Goal: Task Accomplishment & Management: Complete application form

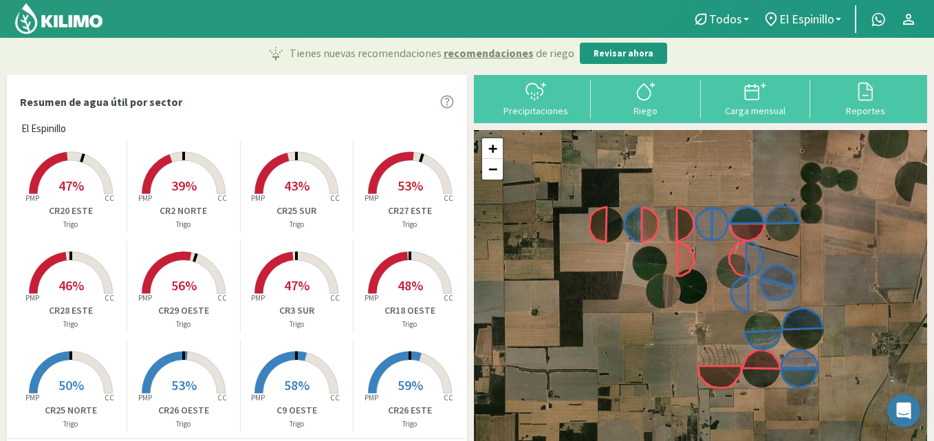
click at [77, 173] on rect at bounding box center [71, 195] width 110 height 110
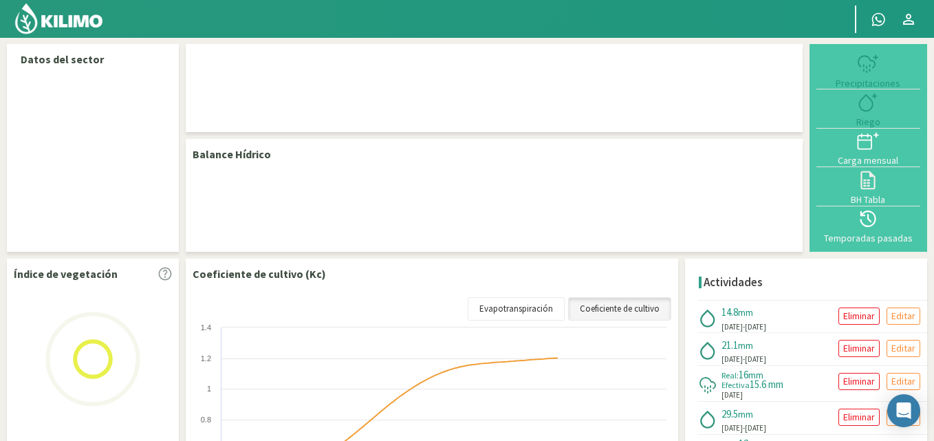
select select "5: Object"
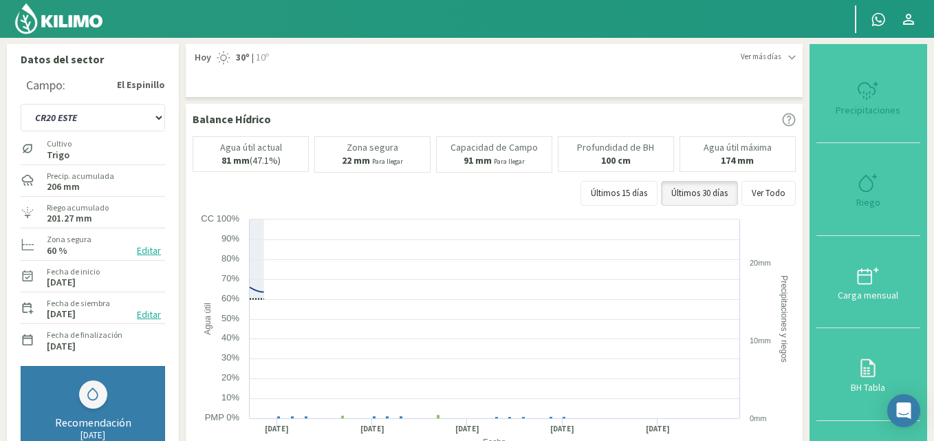
type input "14.81"
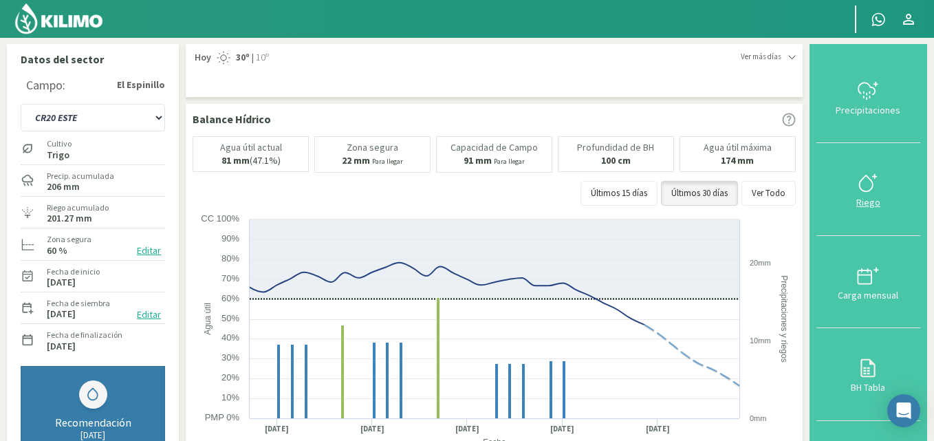
click at [878, 173] on icon at bounding box center [868, 183] width 22 height 22
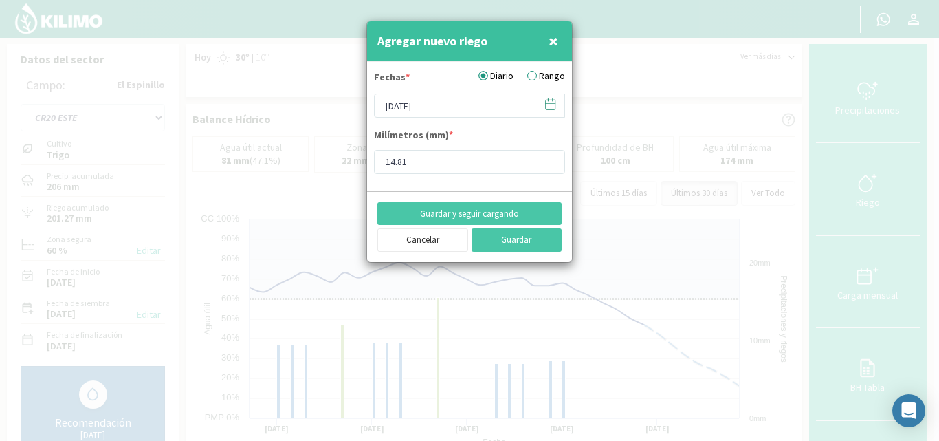
click at [541, 76] on label "Rango" at bounding box center [546, 76] width 38 height 14
click at [0, 0] on input "Rango" at bounding box center [0, 0] width 0 height 0
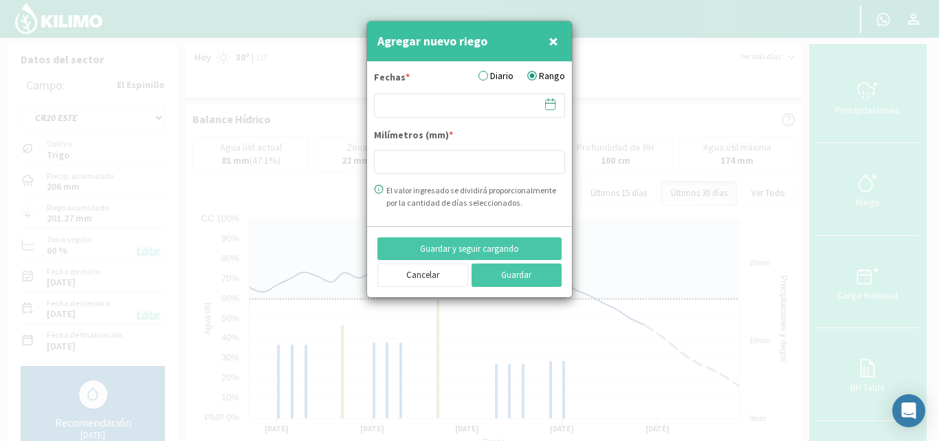
click at [552, 107] on icon at bounding box center [550, 104] width 13 height 13
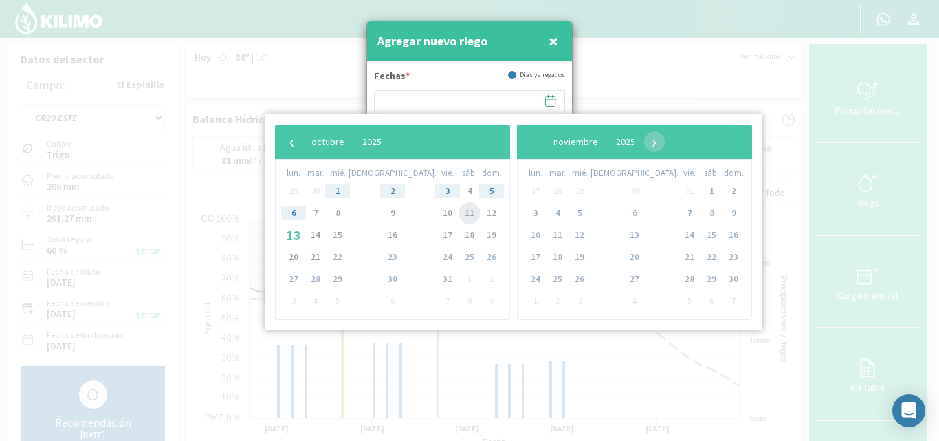
click at [459, 215] on span "11" at bounding box center [470, 213] width 22 height 22
click at [481, 212] on span "12" at bounding box center [492, 213] width 22 height 22
type input "11/10/2025 - 12/10/2025"
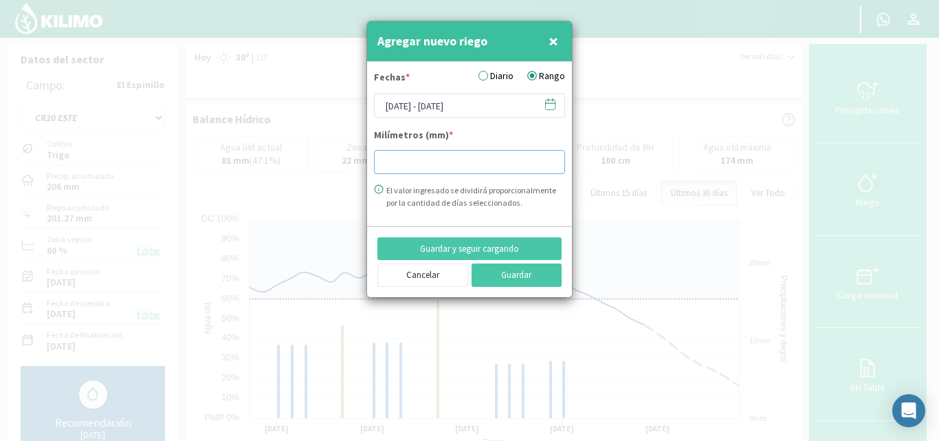
click at [384, 168] on input "number" at bounding box center [469, 162] width 191 height 24
type input "10.87"
click at [523, 271] on button "Guardar" at bounding box center [517, 274] width 91 height 23
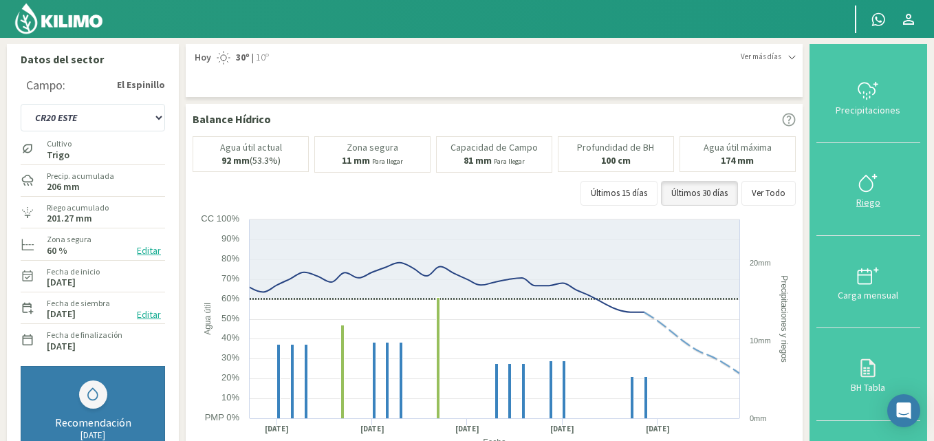
click at [869, 186] on icon at bounding box center [868, 183] width 22 height 22
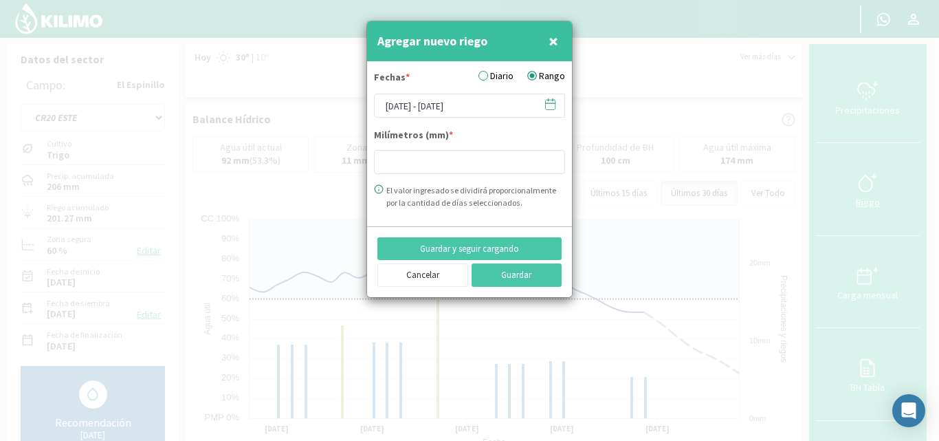
type input "10.87"
click at [548, 102] on icon at bounding box center [550, 104] width 13 height 13
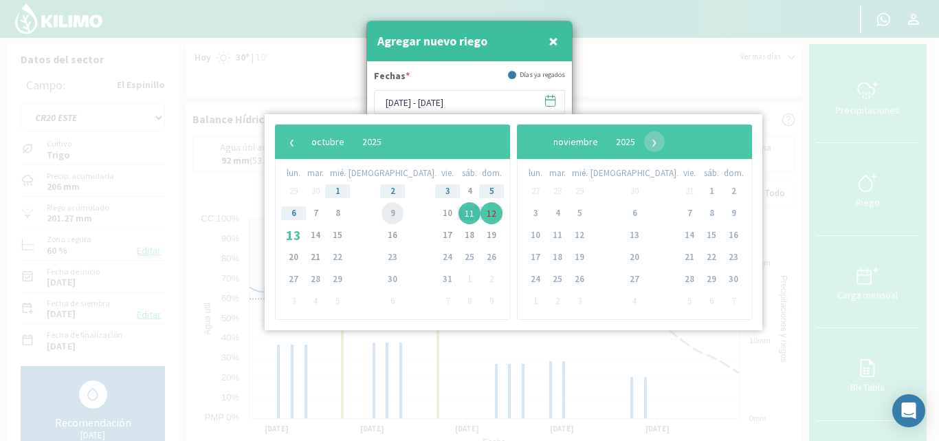
click at [382, 213] on span "9" at bounding box center [393, 213] width 22 height 22
click at [347, 214] on span "8" at bounding box center [338, 213] width 22 height 22
click at [382, 208] on span "9" at bounding box center [393, 213] width 22 height 22
type input "08/10/2025 - 09/10/2025"
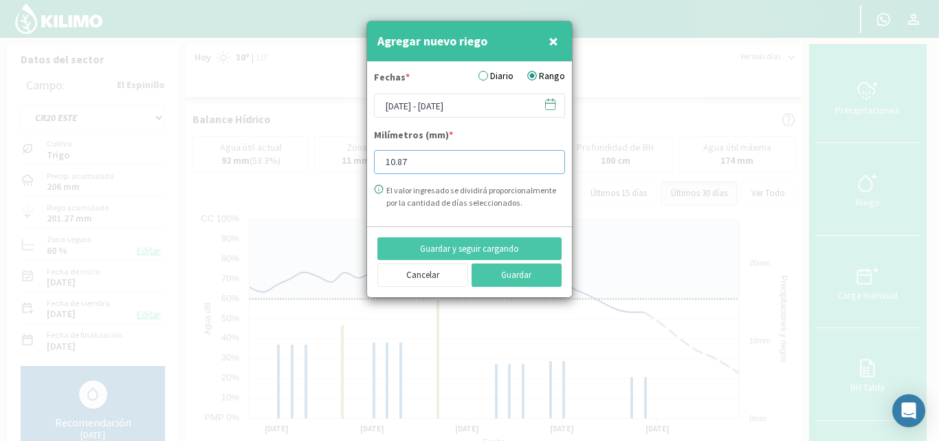
click at [422, 165] on input "10.87" at bounding box center [469, 162] width 191 height 24
type input "1"
type input "9.51"
click at [499, 276] on button "Guardar" at bounding box center [517, 274] width 91 height 23
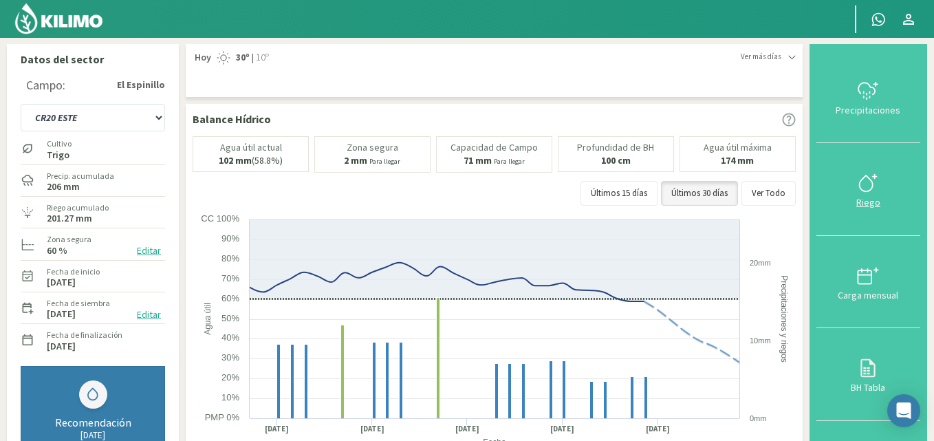
click at [862, 184] on icon at bounding box center [866, 183] width 13 height 16
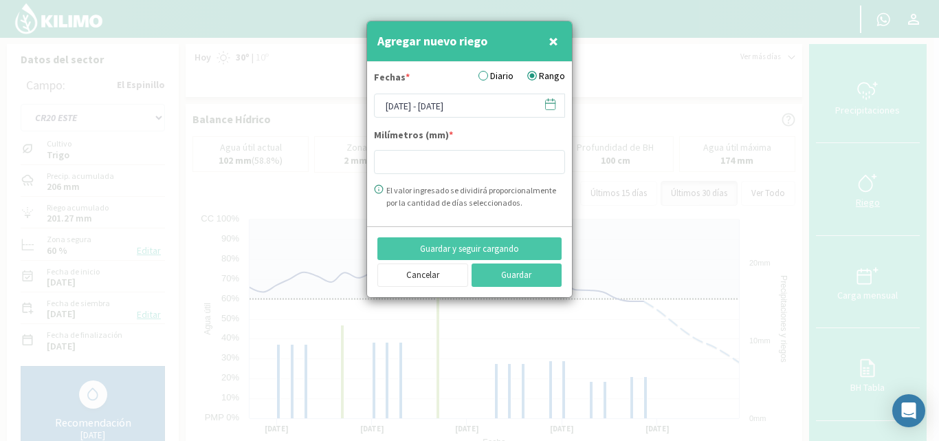
type input "10.87"
click at [549, 103] on icon at bounding box center [551, 103] width 10 height 0
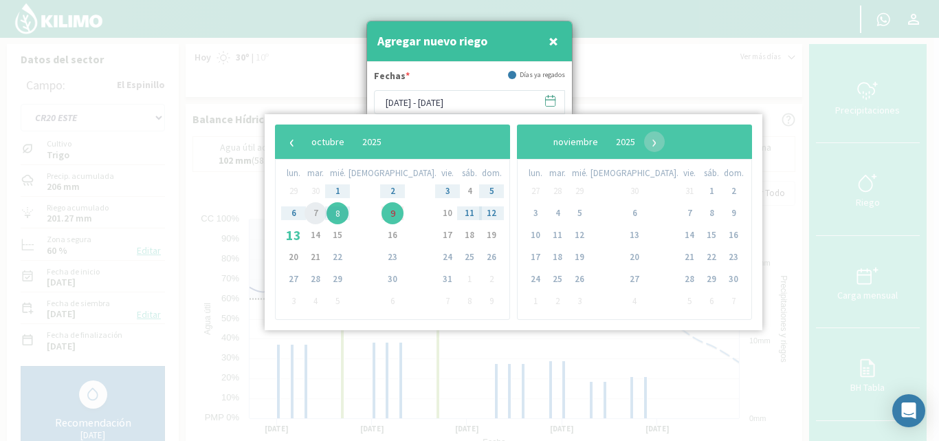
click at [320, 215] on span "7" at bounding box center [316, 213] width 22 height 22
type input "07/10/2025 - 07/10/2025"
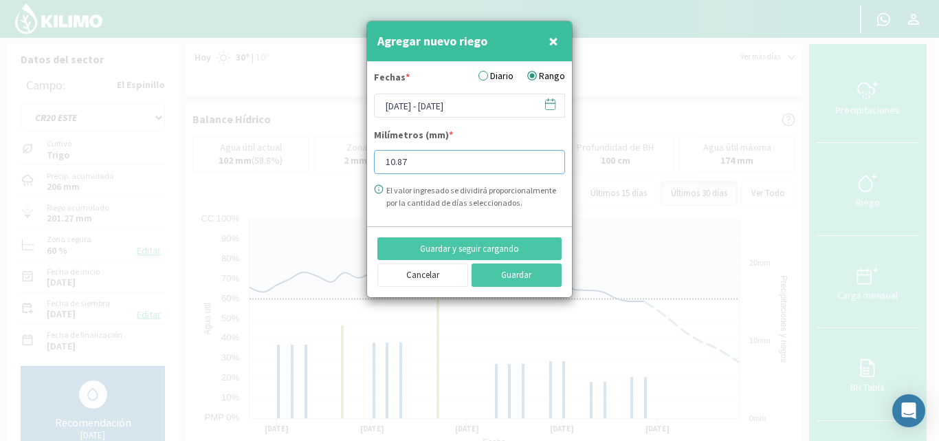
click at [429, 160] on input "10.87" at bounding box center [469, 162] width 191 height 24
type input "1"
type input "11.55"
click at [503, 276] on button "Guardar" at bounding box center [517, 274] width 91 height 23
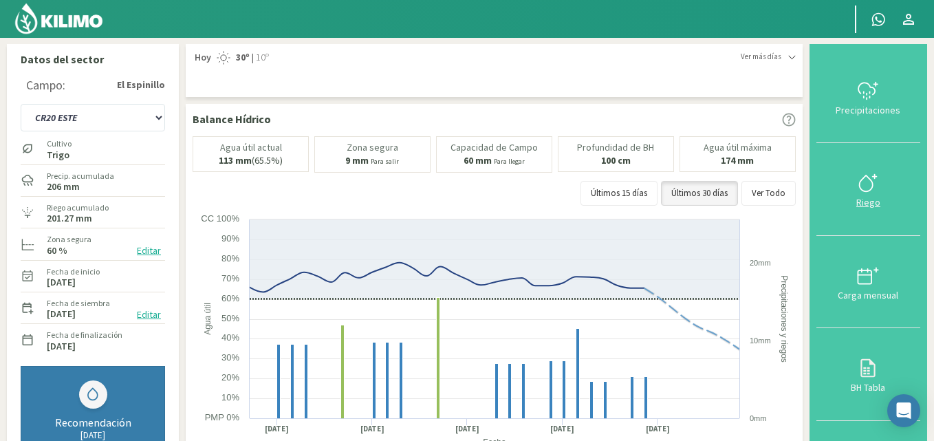
click at [864, 172] on icon at bounding box center [868, 183] width 22 height 22
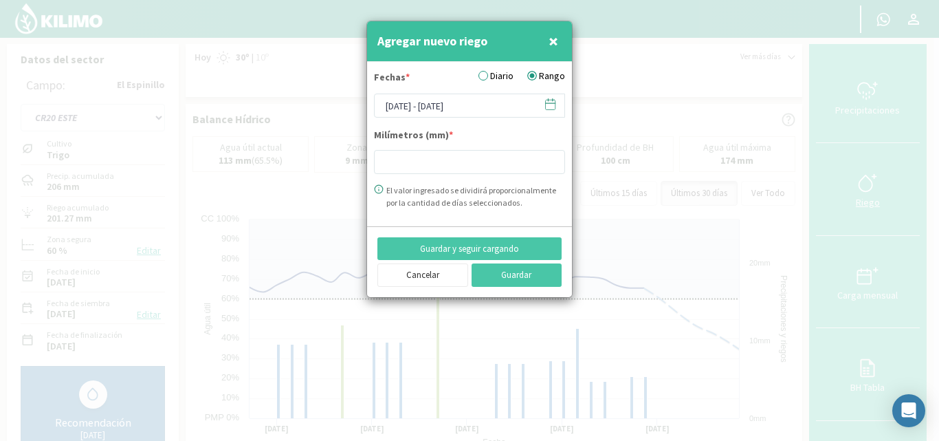
type input "10.87"
click at [552, 38] on span "×" at bounding box center [554, 41] width 10 height 23
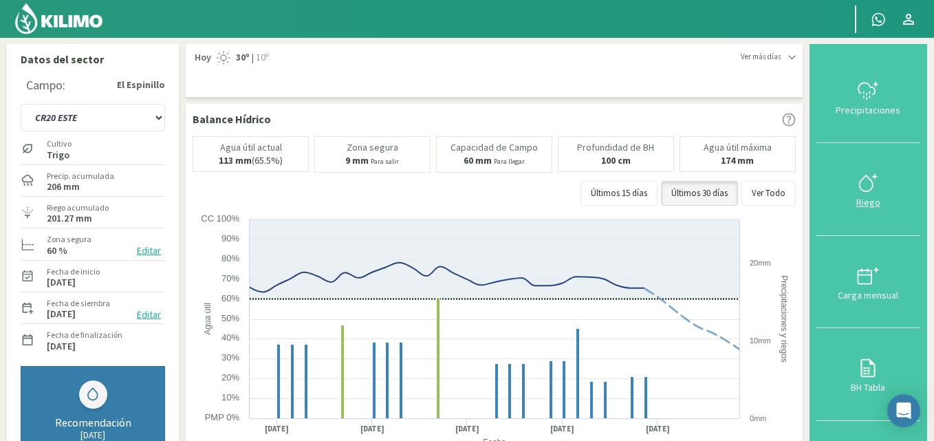
click at [867, 184] on icon at bounding box center [868, 183] width 22 height 22
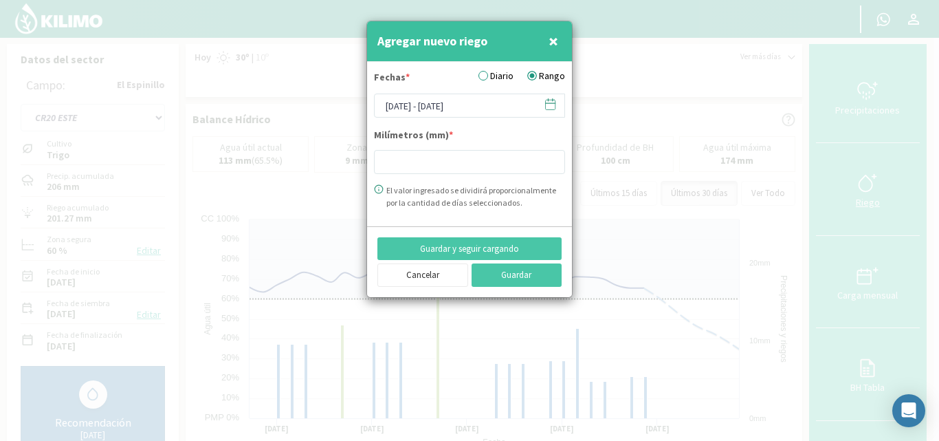
type input "10.87"
click at [554, 109] on icon at bounding box center [550, 104] width 13 height 13
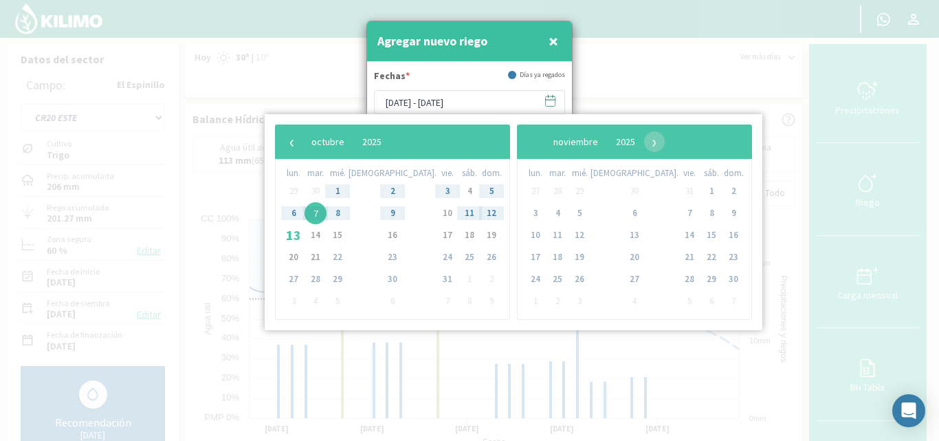
click at [288, 215] on span "6" at bounding box center [294, 213] width 22 height 22
click at [297, 215] on span "6" at bounding box center [294, 213] width 22 height 22
click at [804, 326] on div at bounding box center [469, 220] width 939 height 441
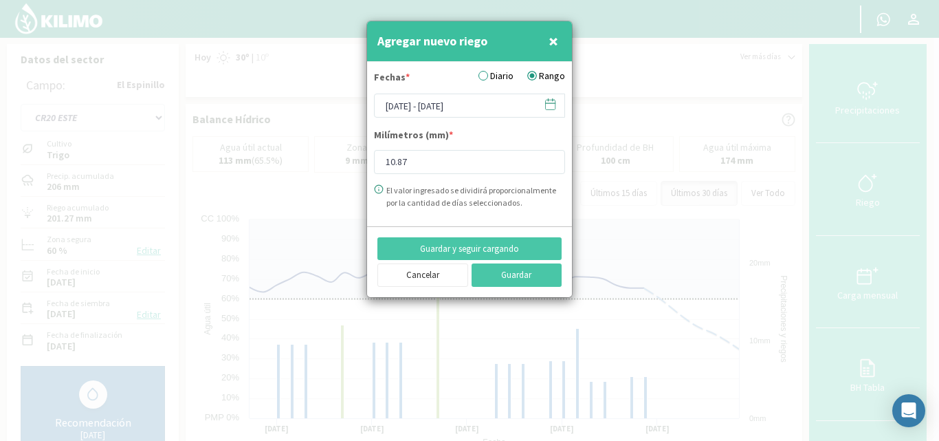
click at [545, 36] on button "×" at bounding box center [553, 42] width 17 height 28
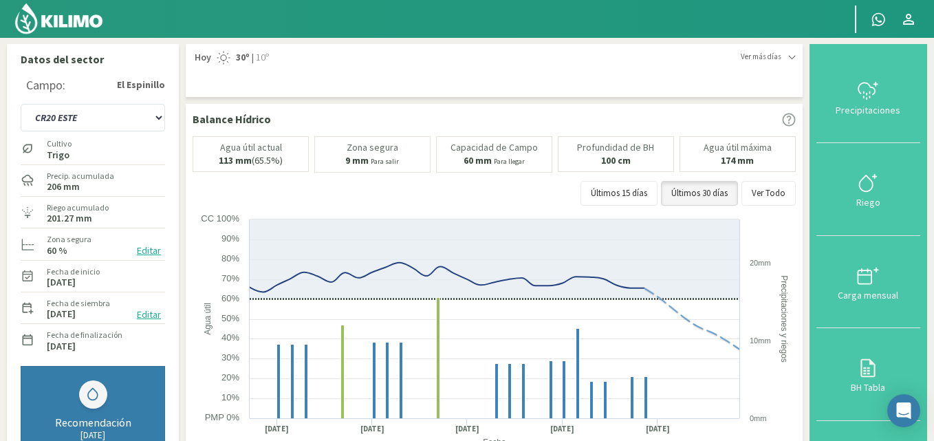
scroll to position [386, 0]
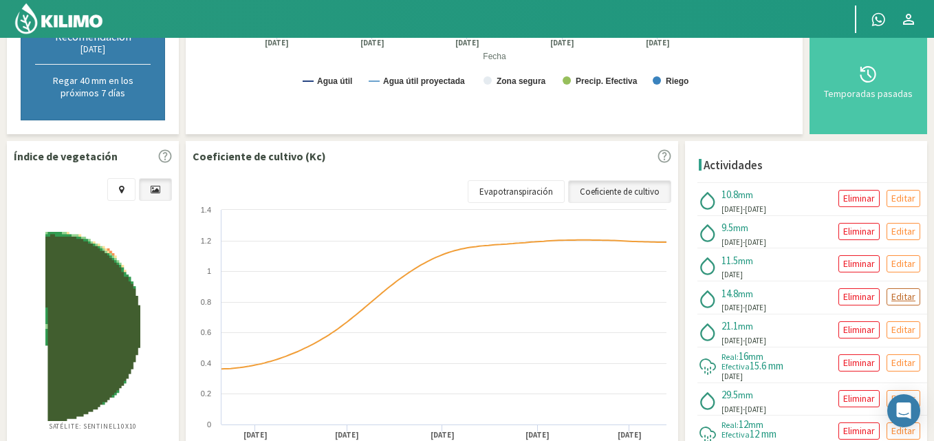
click at [909, 298] on p "Editar" at bounding box center [903, 297] width 24 height 16
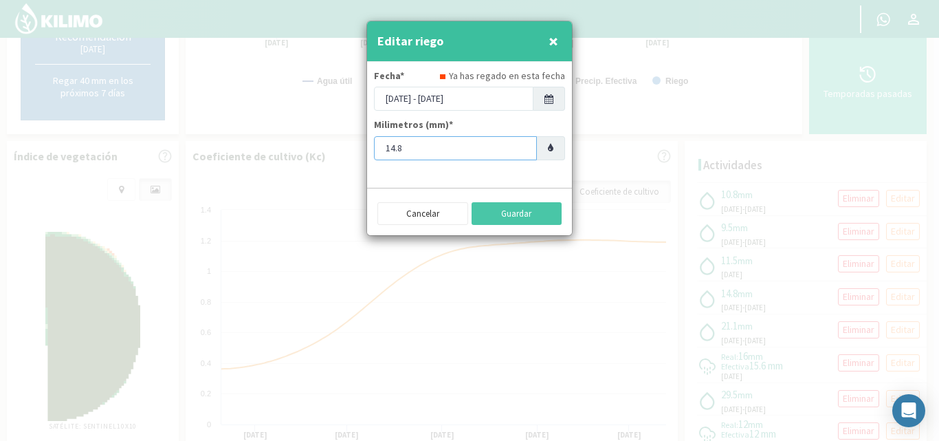
click at [426, 146] on input "14.8" at bounding box center [455, 148] width 163 height 24
type input "1"
type input "26.36"
click at [512, 215] on button "Guardar" at bounding box center [517, 213] width 91 height 23
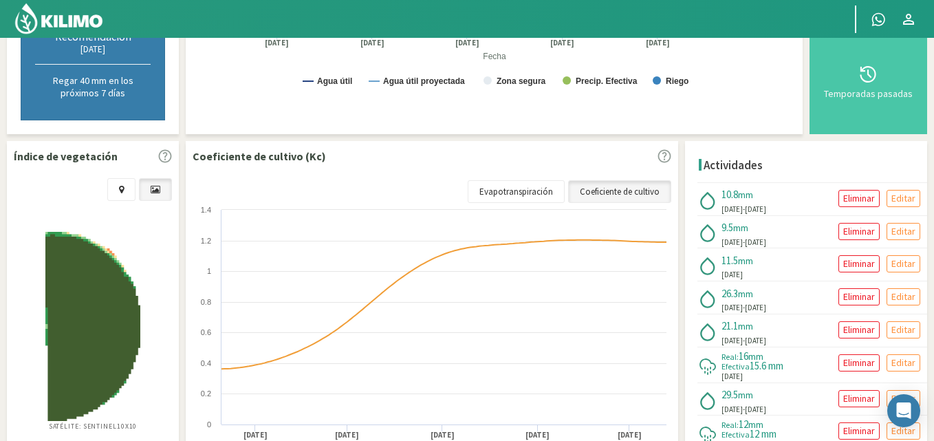
scroll to position [0, 0]
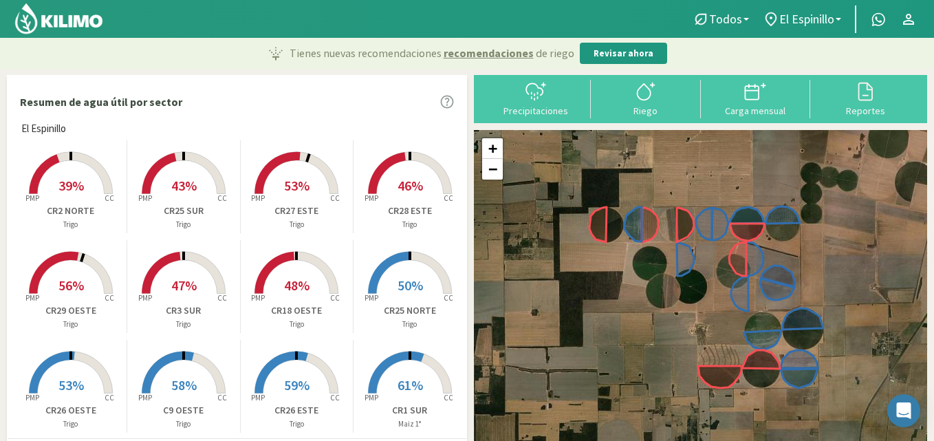
click at [77, 171] on rect at bounding box center [71, 195] width 110 height 110
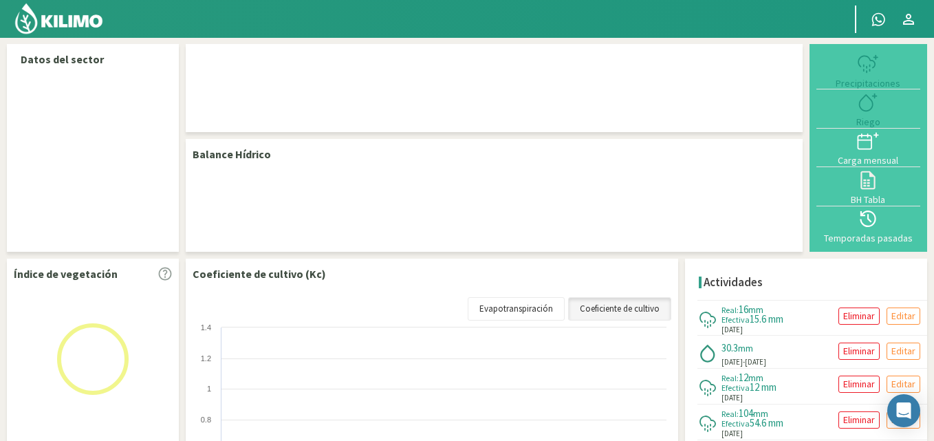
select select "15: Object"
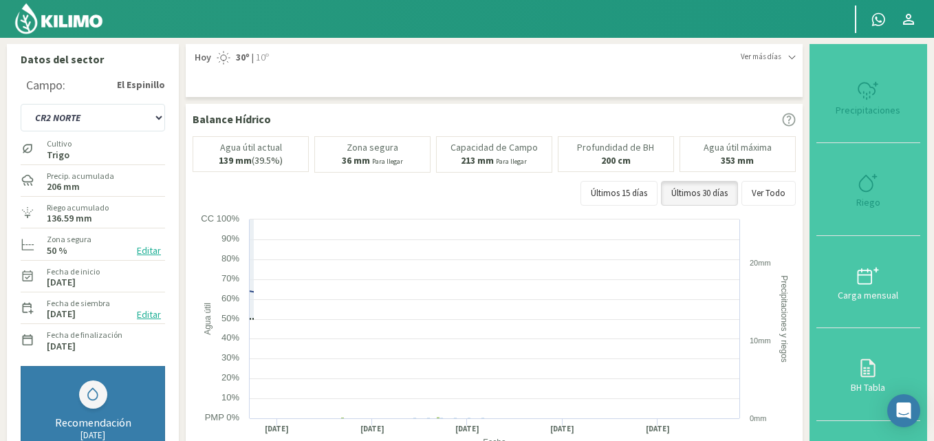
type input "30.36"
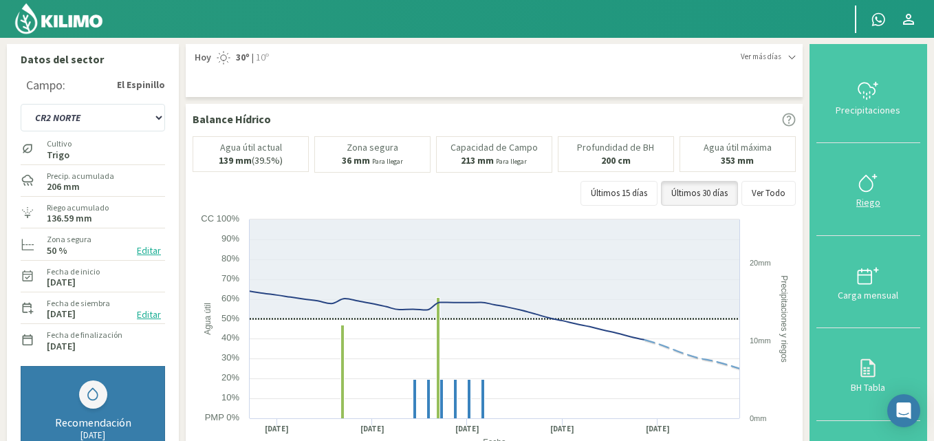
click at [867, 182] on icon at bounding box center [868, 183] width 22 height 22
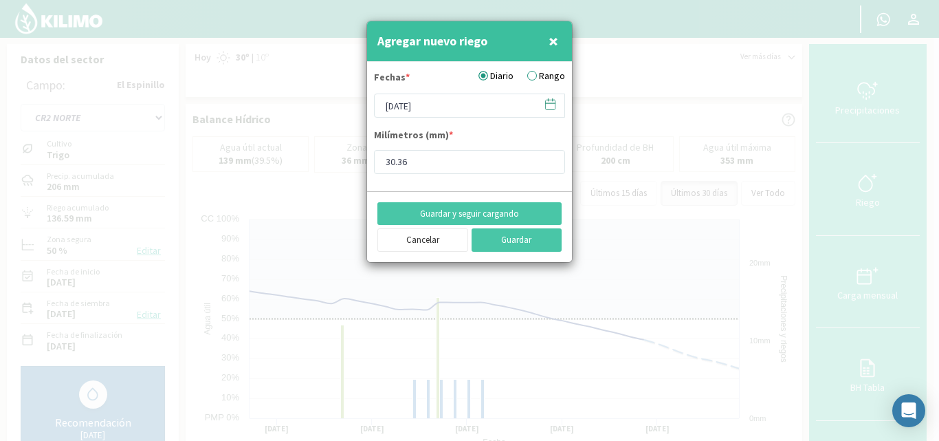
click at [547, 105] on icon at bounding box center [550, 104] width 13 height 13
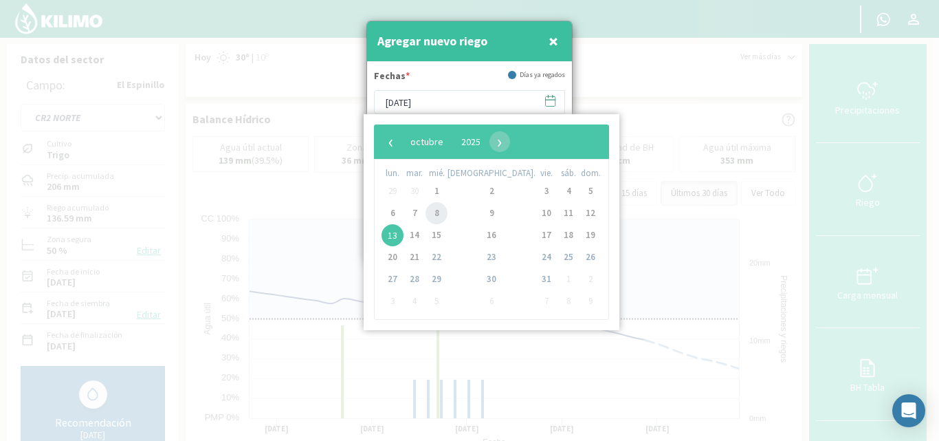
click at [448, 214] on span "8" at bounding box center [437, 213] width 22 height 22
type input "08/10/2025"
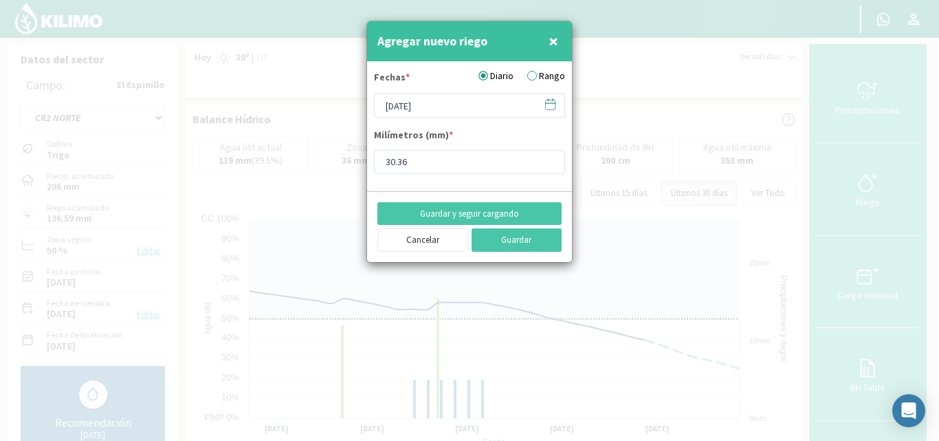
click at [542, 69] on label "Rango" at bounding box center [546, 76] width 38 height 14
click at [0, 0] on input "Rango" at bounding box center [0, 0] width 0 height 0
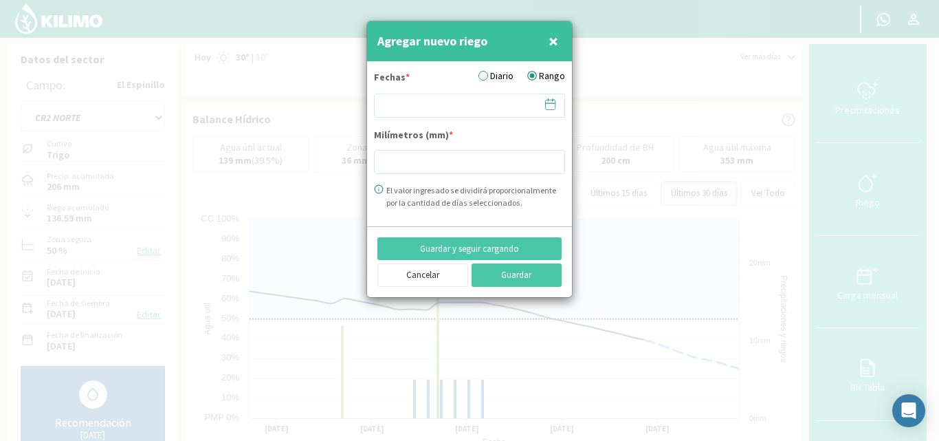
click at [547, 107] on icon at bounding box center [550, 104] width 13 height 13
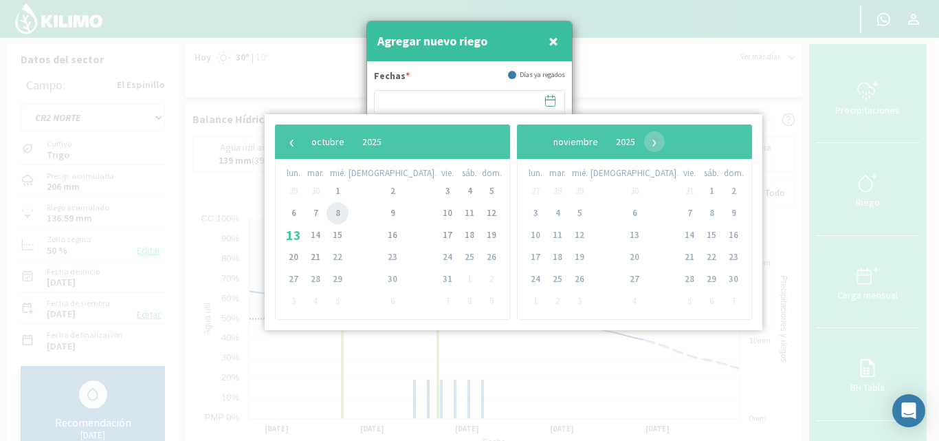
click at [345, 214] on span "8" at bounding box center [338, 213] width 22 height 22
click at [437, 212] on span "10" at bounding box center [448, 213] width 22 height 22
type input "08/10/2025 - 10/10/2025"
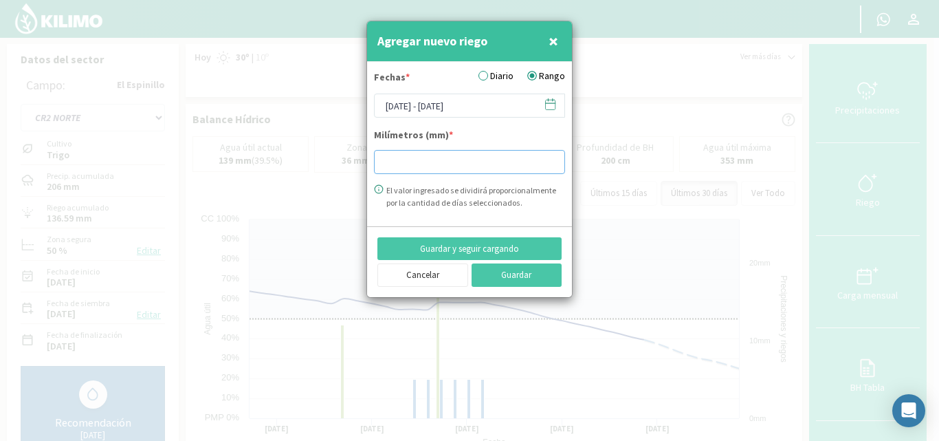
click at [392, 168] on input "number" at bounding box center [469, 162] width 191 height 24
type input "22.13"
click at [506, 273] on button "Guardar" at bounding box center [517, 274] width 91 height 23
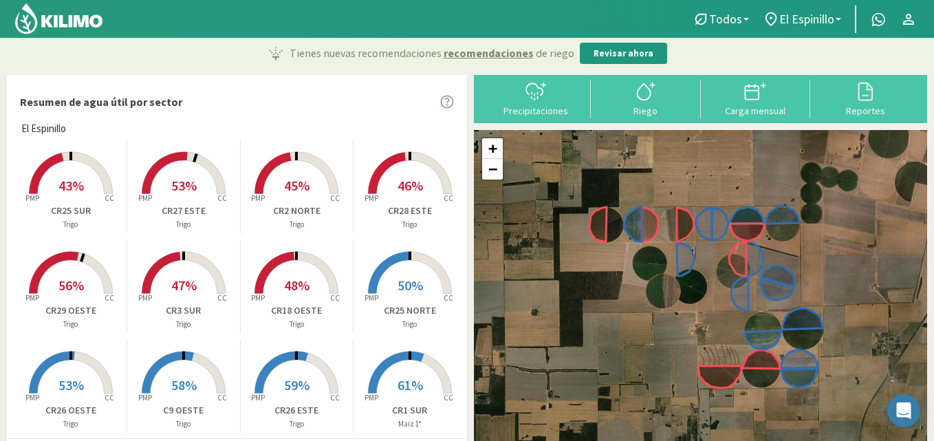
click at [75, 169] on rect at bounding box center [71, 195] width 110 height 110
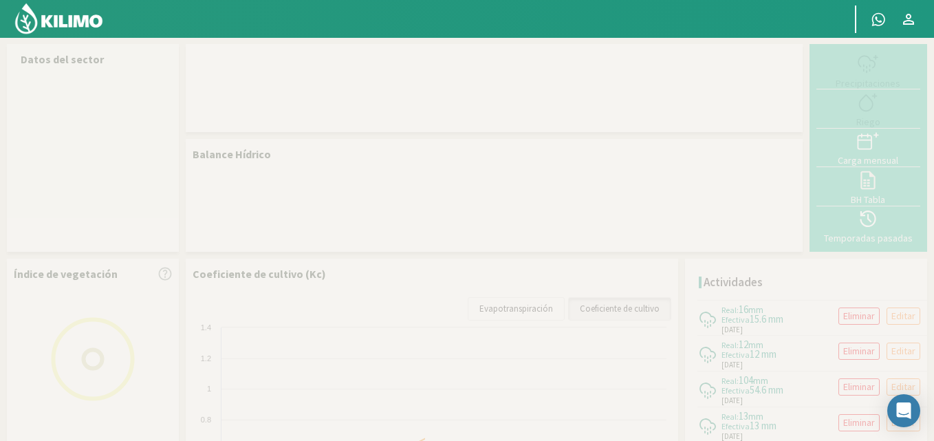
select select "8: Object"
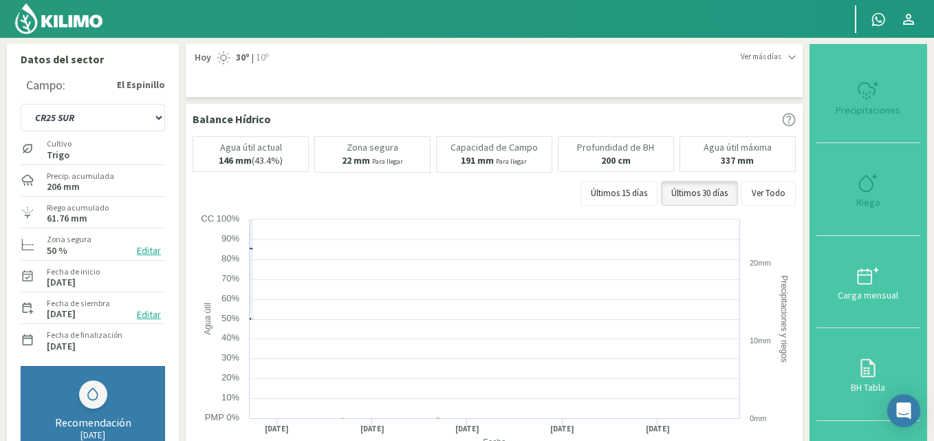
type input "29.43"
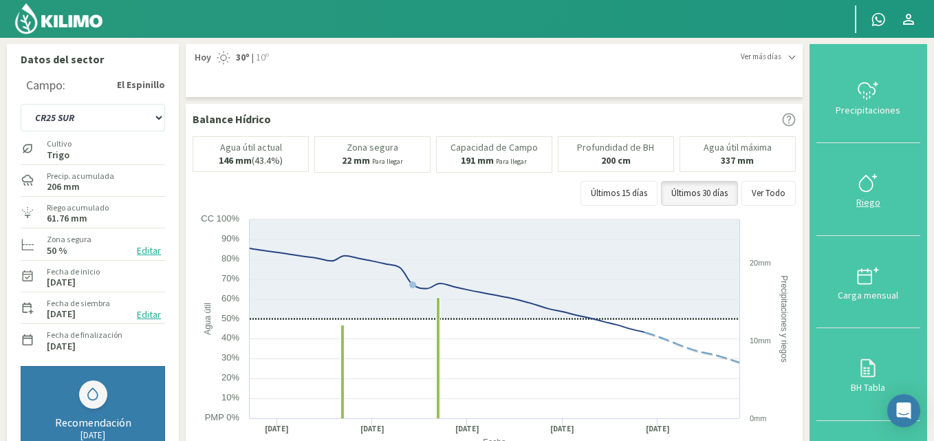
click at [873, 186] on icon at bounding box center [866, 183] width 13 height 16
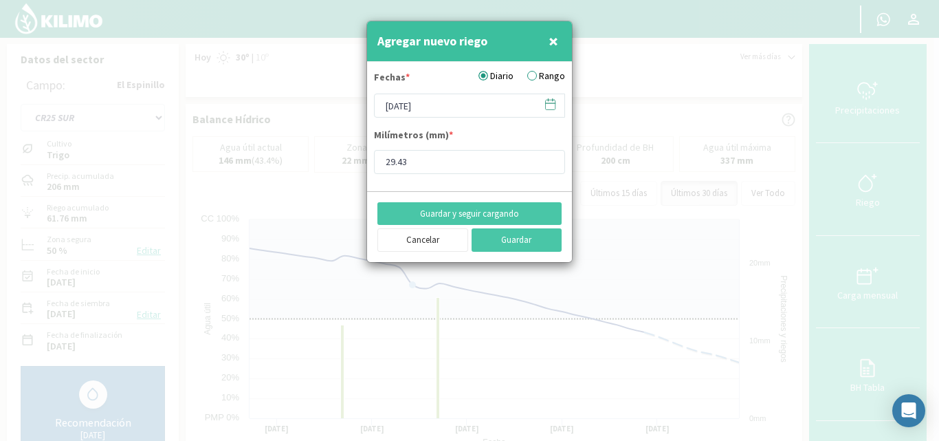
click at [542, 79] on label "Rango" at bounding box center [546, 76] width 38 height 14
click at [0, 0] on input "Rango" at bounding box center [0, 0] width 0 height 0
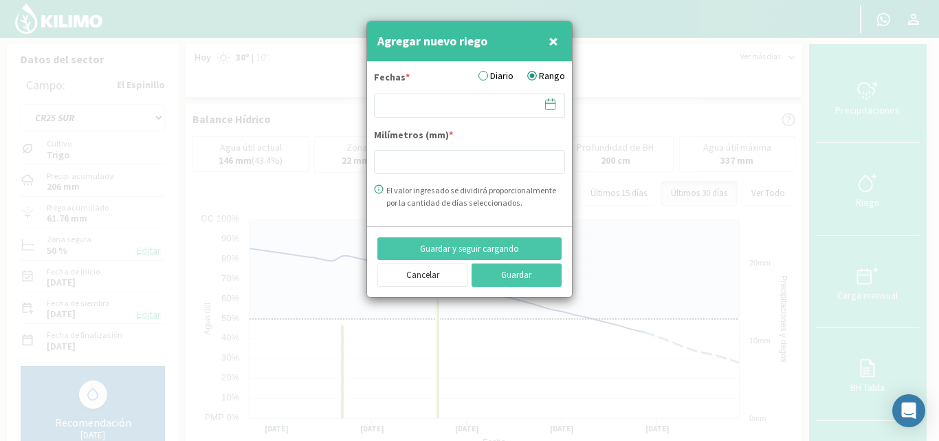
click at [550, 101] on icon at bounding box center [550, 104] width 13 height 13
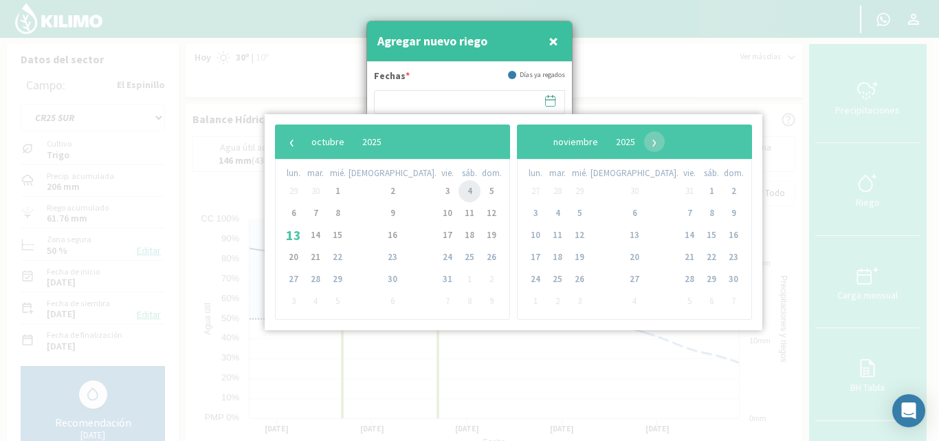
click at [459, 194] on span "4" at bounding box center [470, 191] width 22 height 22
click at [324, 213] on span "7" at bounding box center [316, 213] width 22 height 22
type input "04/10/2025 - 07/10/2025"
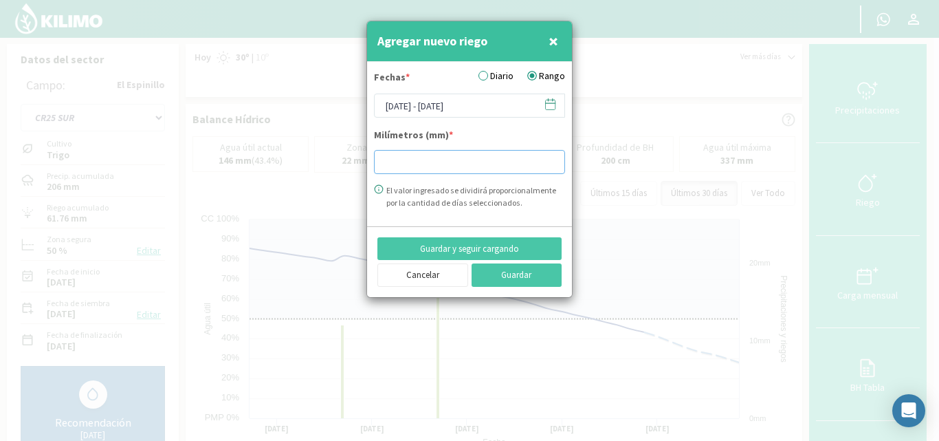
click at [386, 173] on input "number" at bounding box center [469, 162] width 191 height 24
type input "31.61"
click at [519, 270] on button "Guardar" at bounding box center [517, 274] width 91 height 23
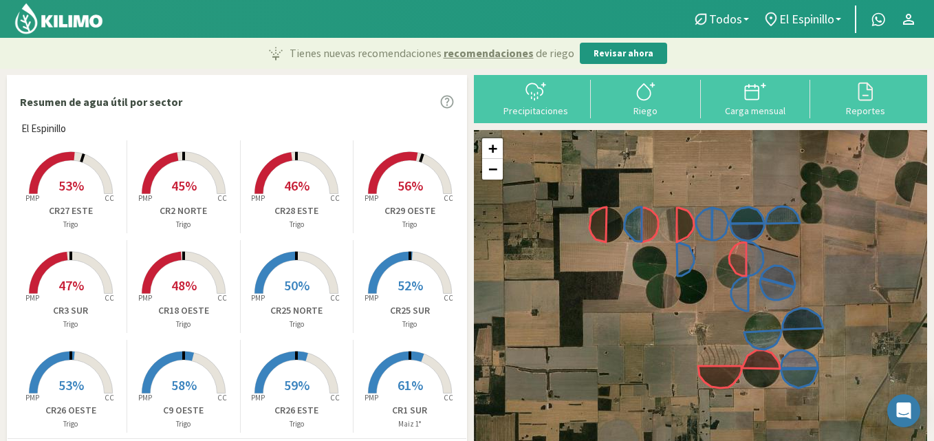
click at [304, 265] on rect at bounding box center [296, 295] width 110 height 110
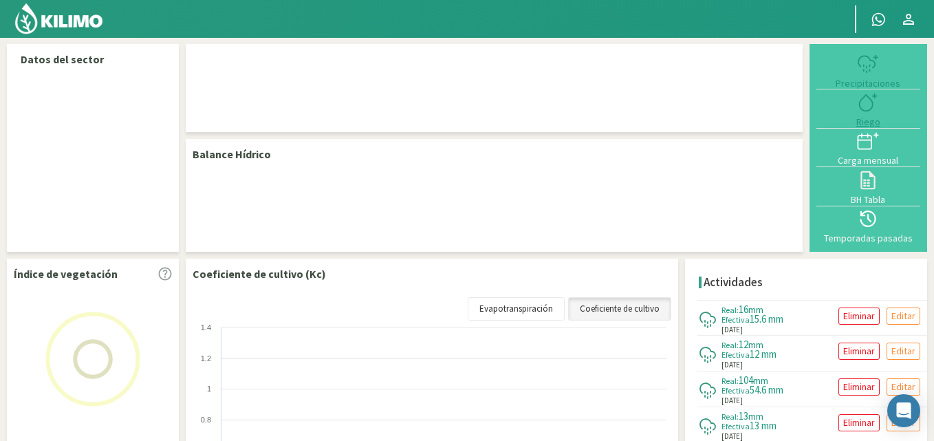
select select "7: Object"
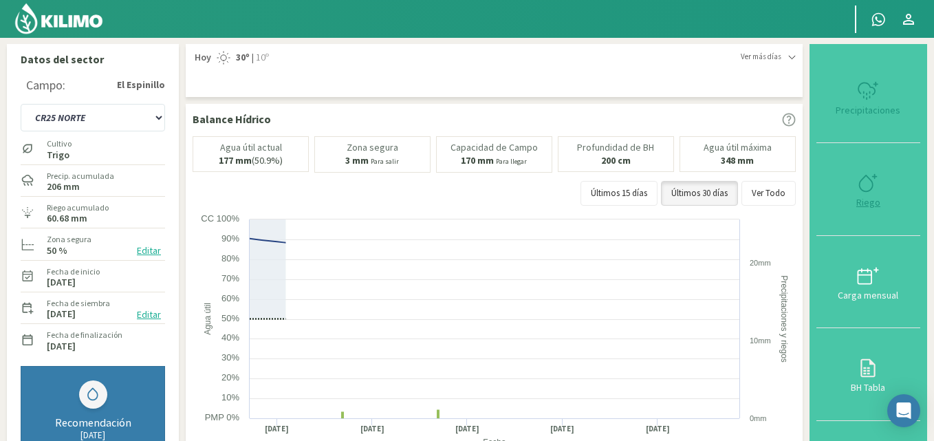
type input "29.43"
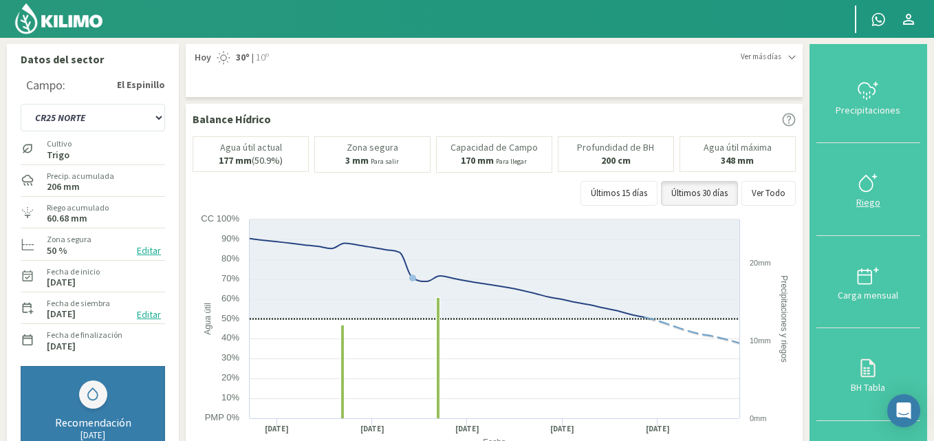
click at [869, 197] on div "Riego" at bounding box center [868, 202] width 96 height 10
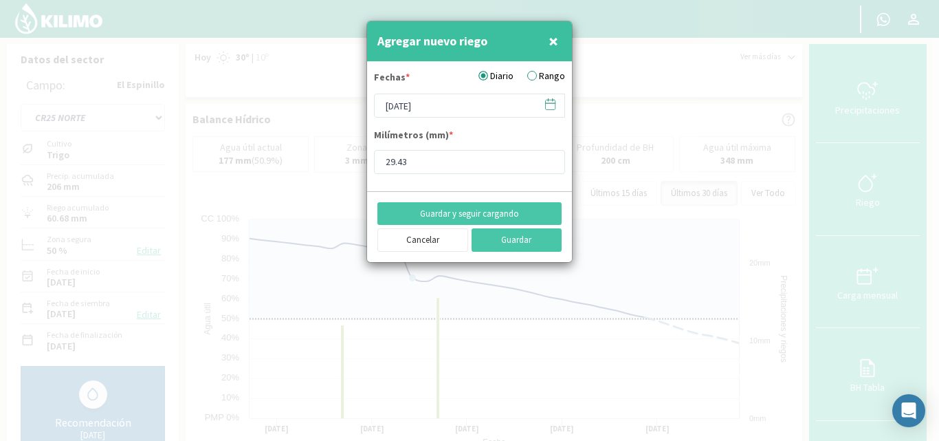
click at [543, 78] on label "Rango" at bounding box center [546, 76] width 38 height 14
click at [0, 0] on input "Rango" at bounding box center [0, 0] width 0 height 0
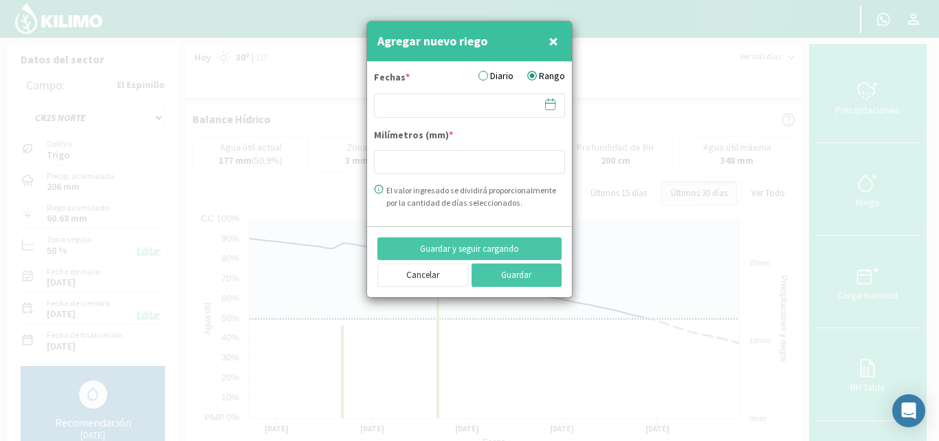
click at [550, 98] on icon at bounding box center [550, 104] width 13 height 13
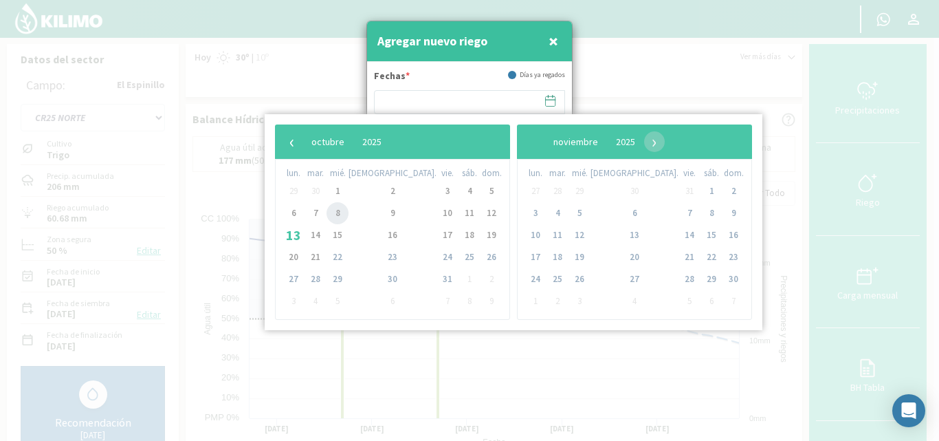
click at [338, 210] on span "8" at bounding box center [338, 213] width 22 height 22
click at [459, 209] on span "11" at bounding box center [470, 213] width 22 height 22
type input "08/10/2025 - 11/10/2025"
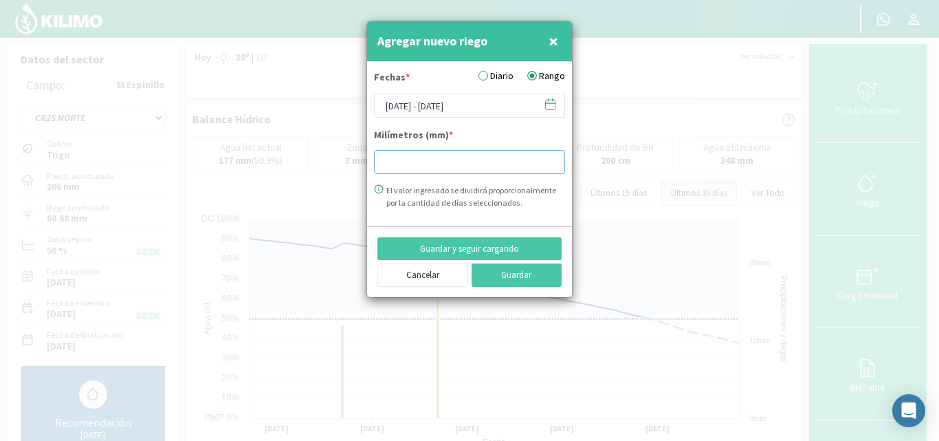
click at [400, 157] on input "number" at bounding box center [469, 162] width 191 height 24
type input "31.25"
click at [513, 270] on button "Guardar" at bounding box center [517, 274] width 91 height 23
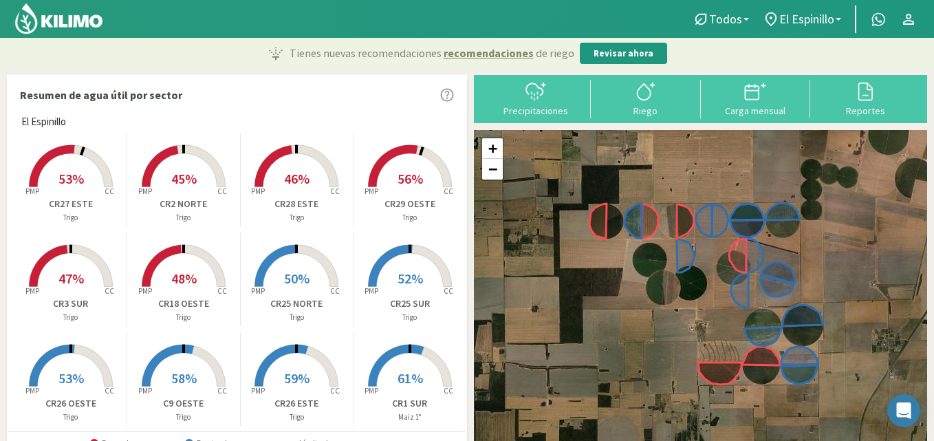
click at [72, 149] on icon at bounding box center [51, 166] width 45 height 42
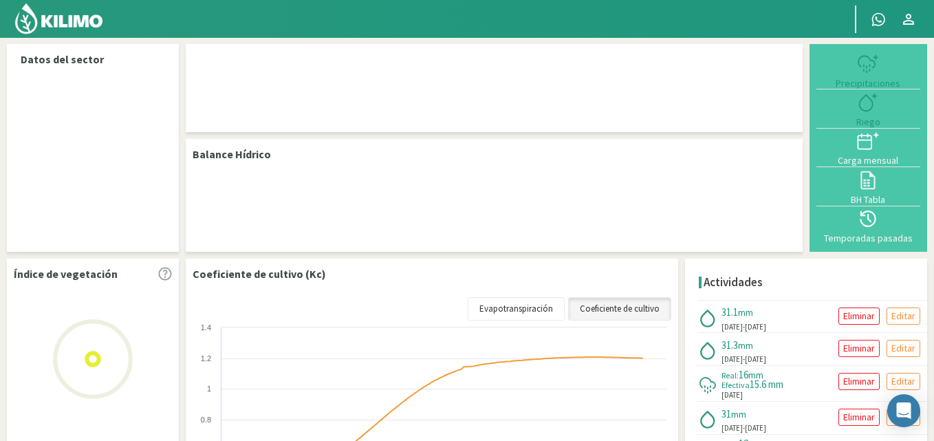
select select "11: Object"
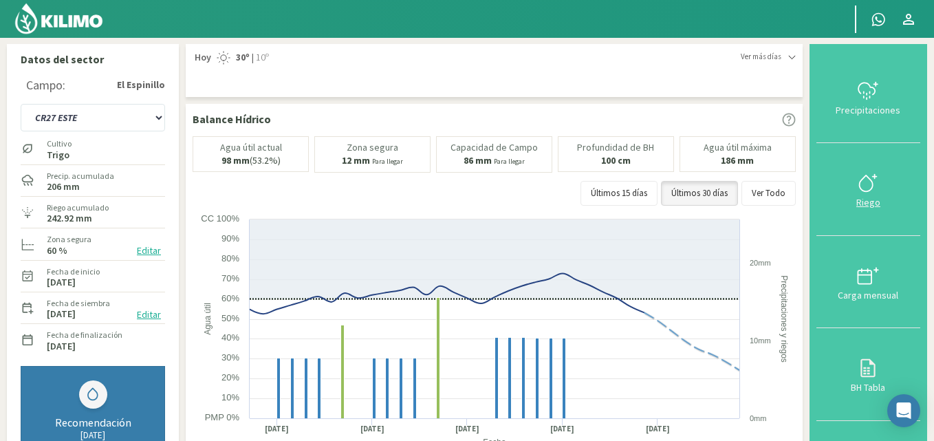
click at [882, 192] on div at bounding box center [868, 183] width 96 height 22
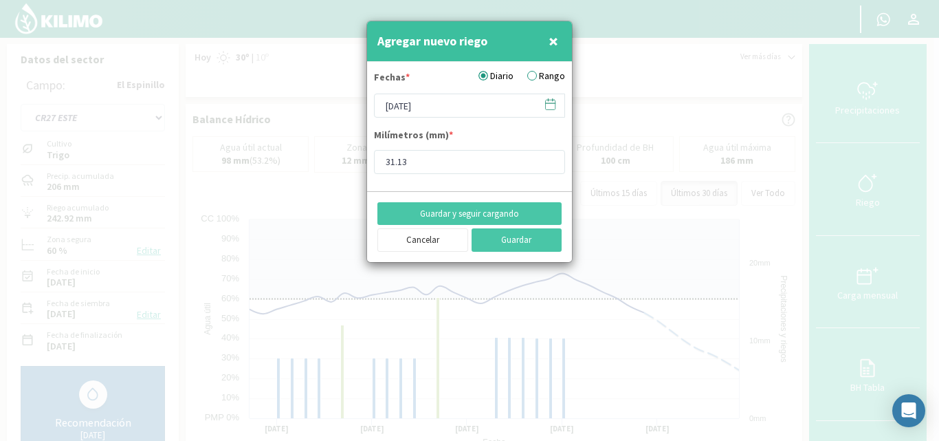
click at [547, 78] on label "Rango" at bounding box center [546, 76] width 38 height 14
click at [0, 0] on input "Rango" at bounding box center [0, 0] width 0 height 0
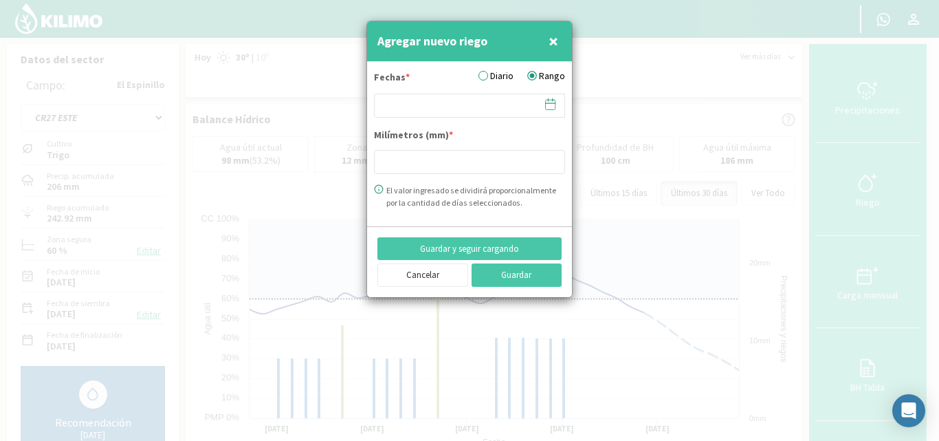
click at [551, 100] on icon at bounding box center [550, 104] width 13 height 13
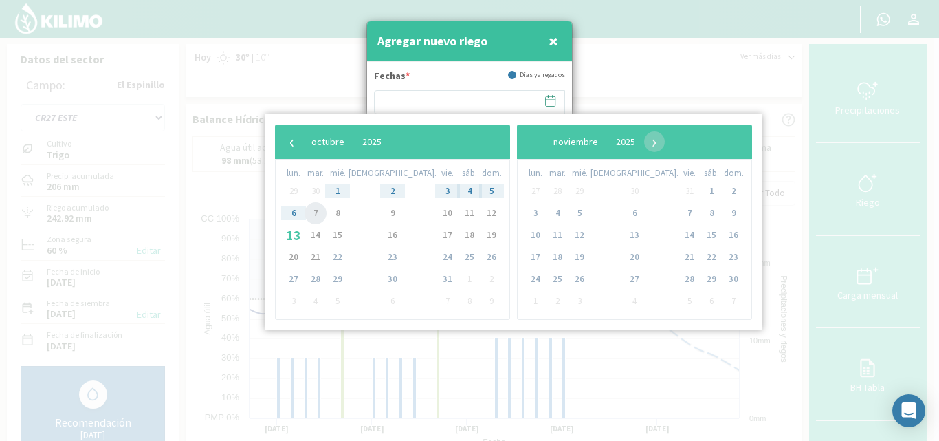
click at [323, 213] on span "7" at bounding box center [316, 213] width 22 height 22
click at [437, 208] on span "10" at bounding box center [448, 213] width 22 height 22
type input "07/10/2025 - 10/10/2025"
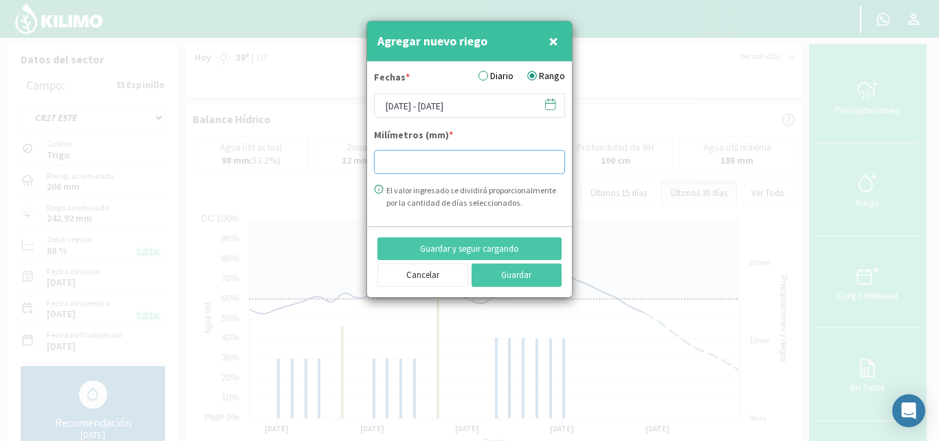
click at [393, 163] on input "number" at bounding box center [469, 162] width 191 height 24
type input "30.91"
click at [521, 271] on button "Guardar" at bounding box center [517, 274] width 91 height 23
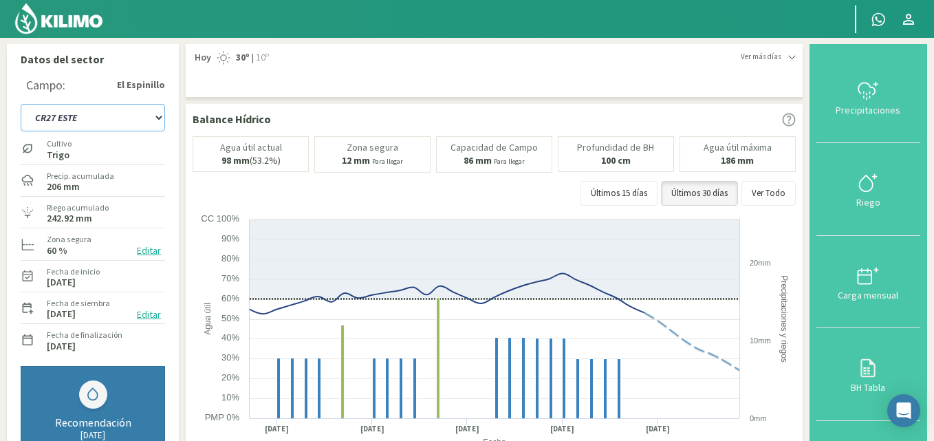
click at [158, 113] on select "C9 OESTE CR18 ESTE CR18 OESTE CR1 NORTE CR1 SUR CR20 ESTE CR24 NORTE CR25 NORTE…" at bounding box center [93, 118] width 144 height 28
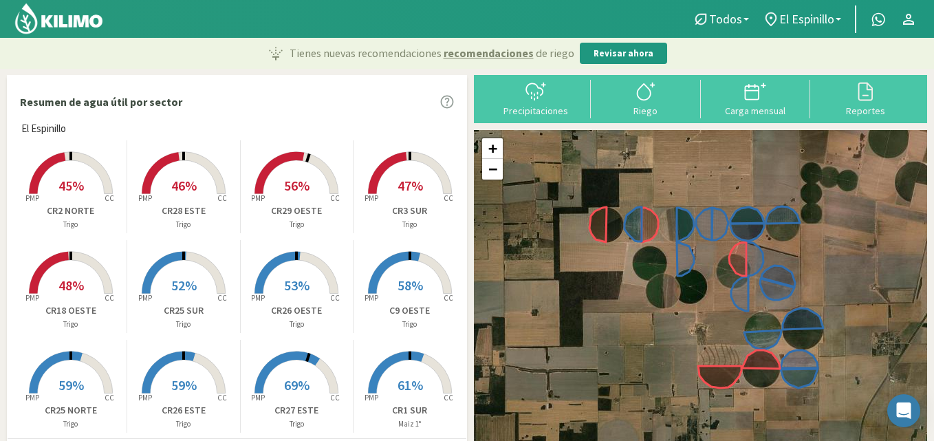
click at [76, 168] on rect at bounding box center [71, 195] width 110 height 110
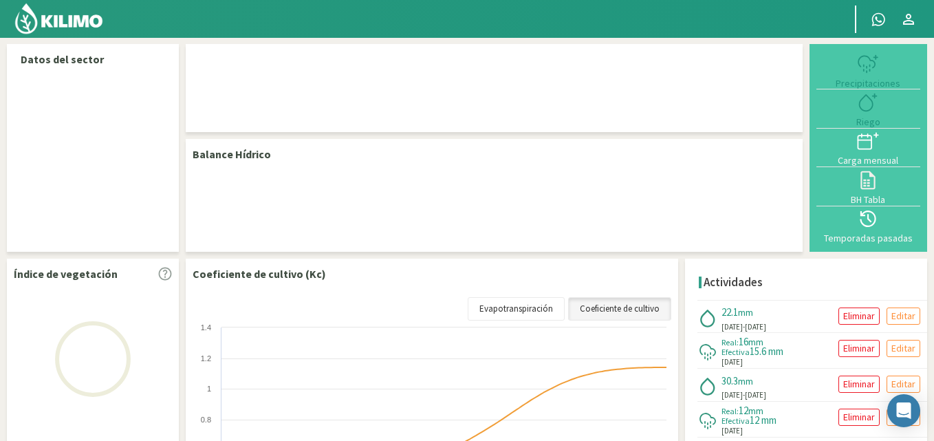
select select "15: Object"
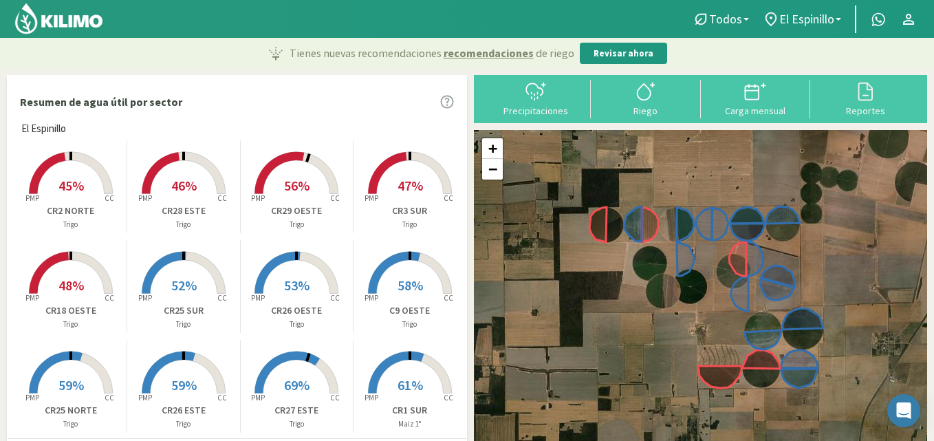
click at [77, 171] on rect at bounding box center [71, 195] width 110 height 110
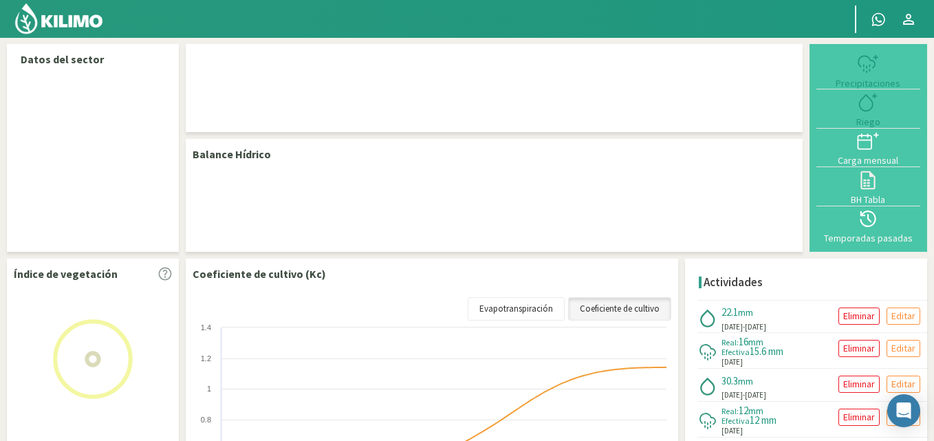
select select "15: Object"
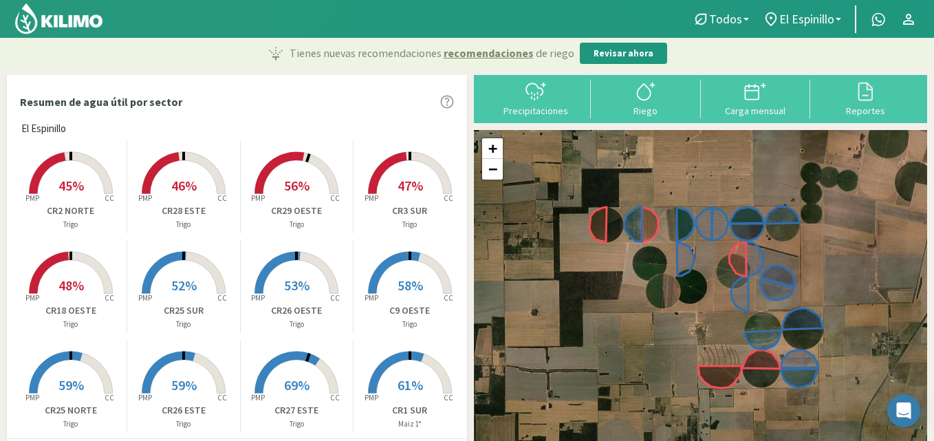
click at [197, 172] on rect at bounding box center [184, 195] width 110 height 110
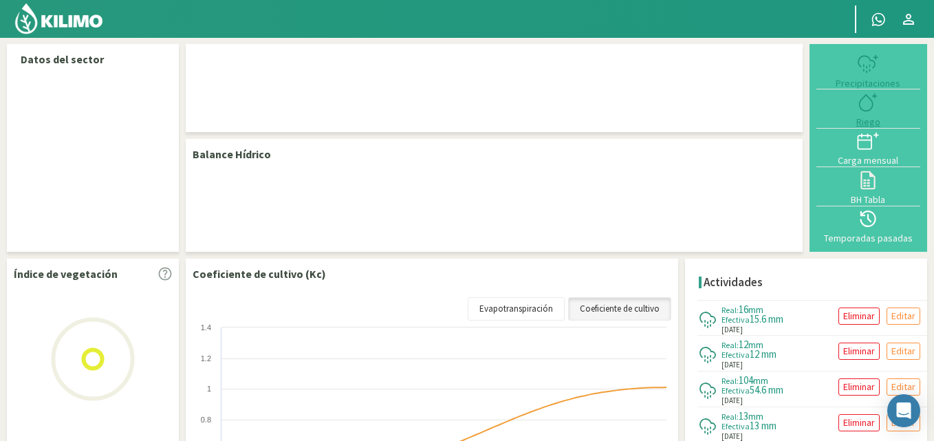
select select "12: Object"
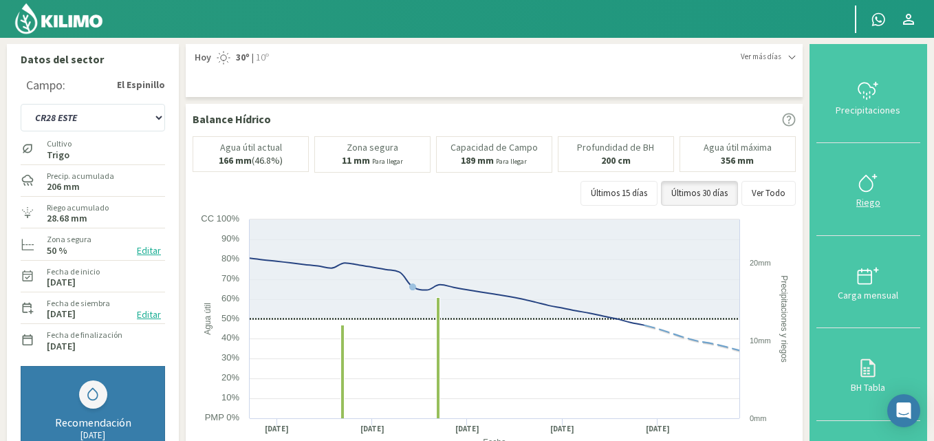
click at [876, 183] on icon at bounding box center [868, 183] width 22 height 22
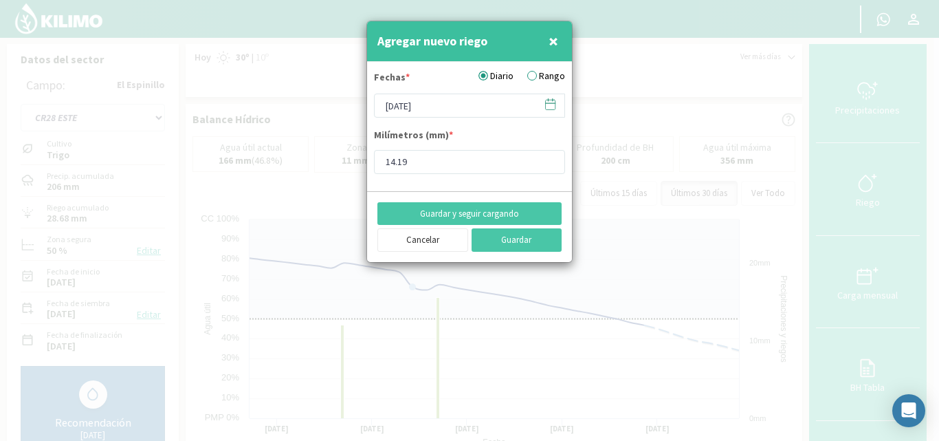
click at [543, 71] on label "Rango" at bounding box center [546, 76] width 38 height 14
click at [0, 0] on input "Rango" at bounding box center [0, 0] width 0 height 0
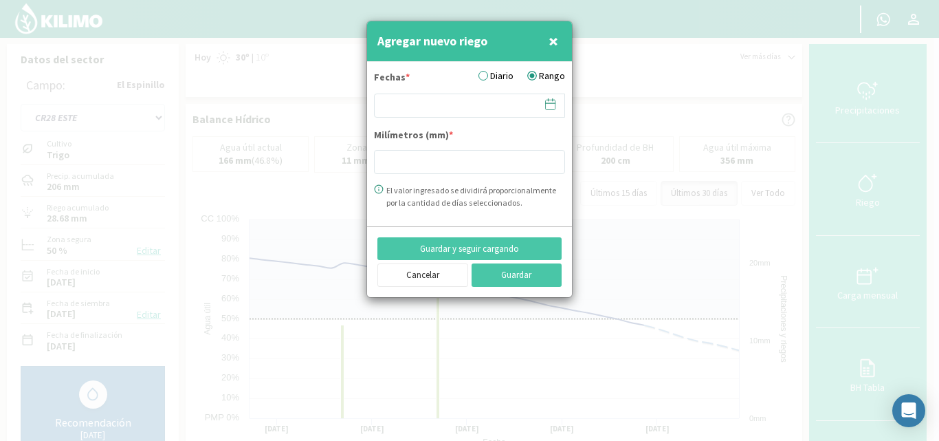
click at [552, 107] on icon at bounding box center [550, 104] width 13 height 13
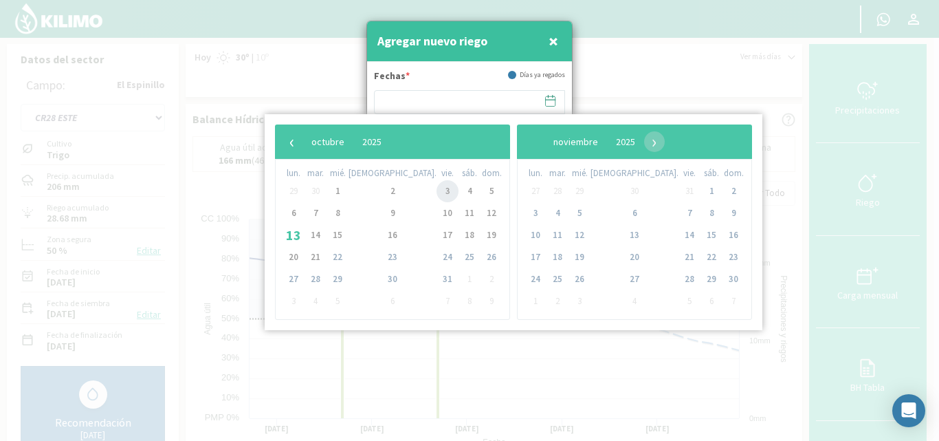
click at [437, 193] on span "3" at bounding box center [448, 191] width 22 height 22
click at [322, 212] on span "7" at bounding box center [316, 213] width 22 height 22
type input "03/10/2025 - 07/10/2025"
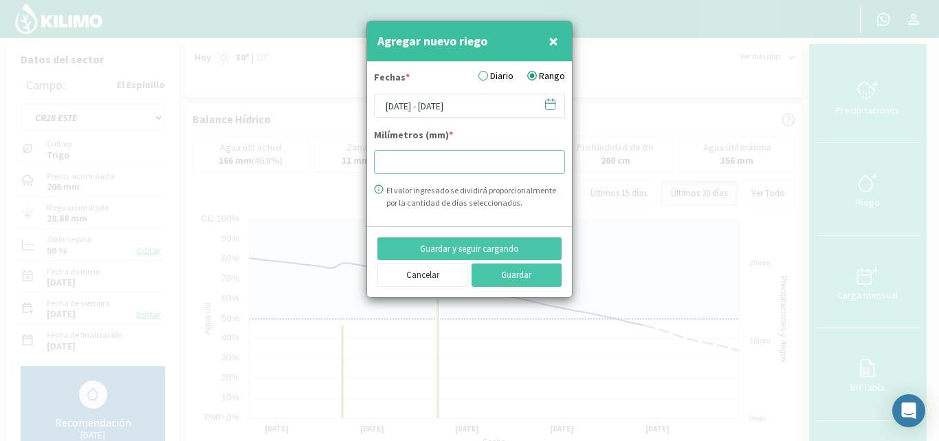
click at [379, 164] on input "number" at bounding box center [469, 162] width 191 height 24
type input "30.19"
click at [512, 270] on button "Guardar" at bounding box center [517, 274] width 91 height 23
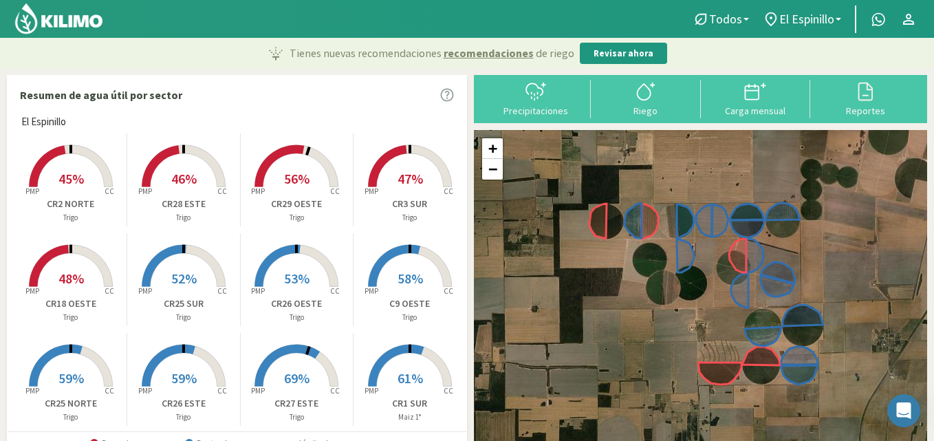
click at [275, 165] on rect at bounding box center [296, 188] width 110 height 110
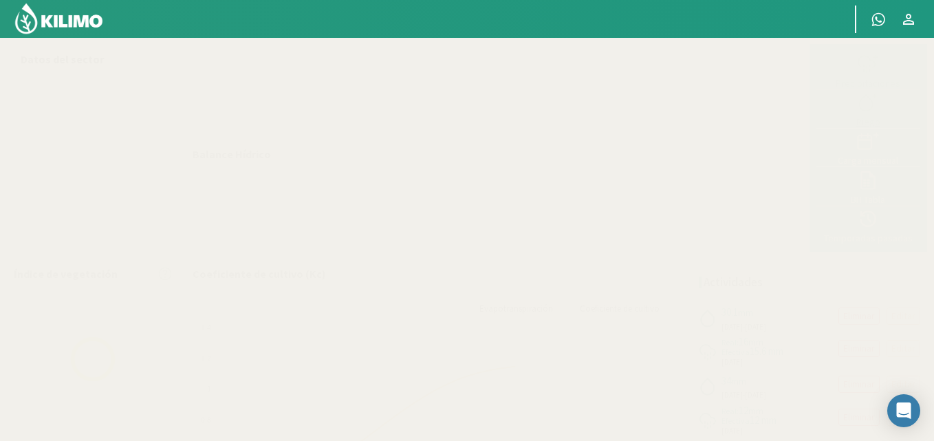
select select "14: Object"
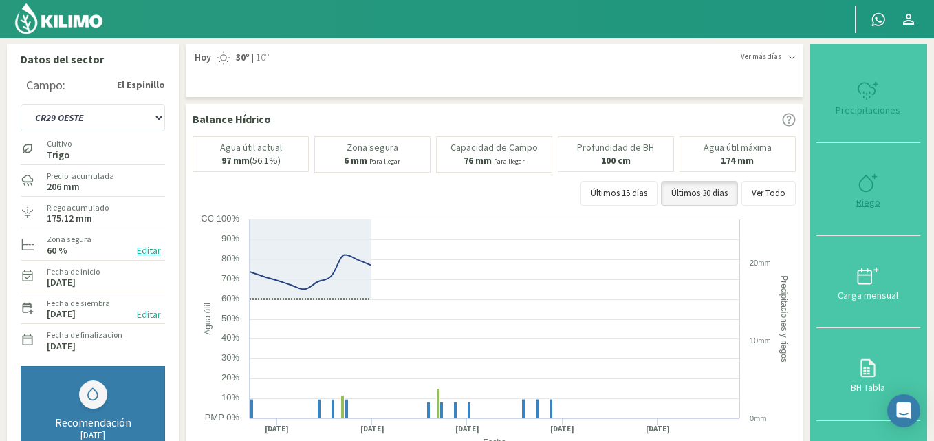
type input "30.19"
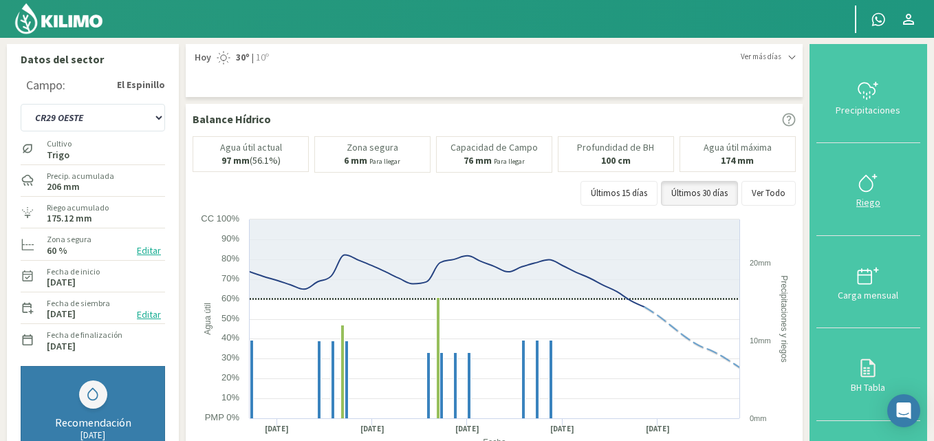
click at [869, 184] on icon at bounding box center [868, 183] width 22 height 22
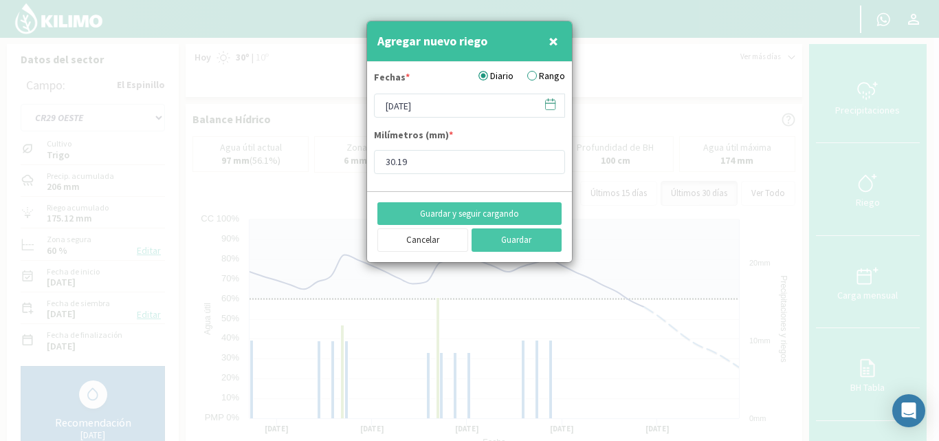
click at [538, 80] on label "Rango" at bounding box center [546, 76] width 38 height 14
click at [0, 0] on input "Rango" at bounding box center [0, 0] width 0 height 0
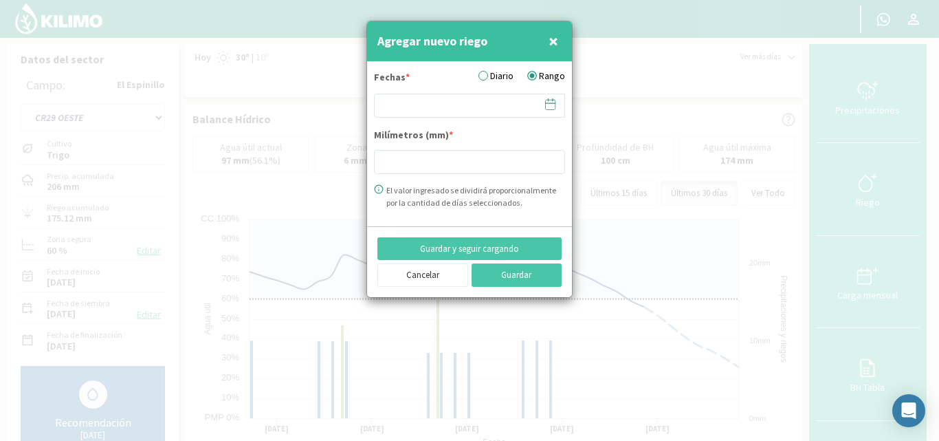
click at [549, 102] on icon at bounding box center [550, 104] width 13 height 13
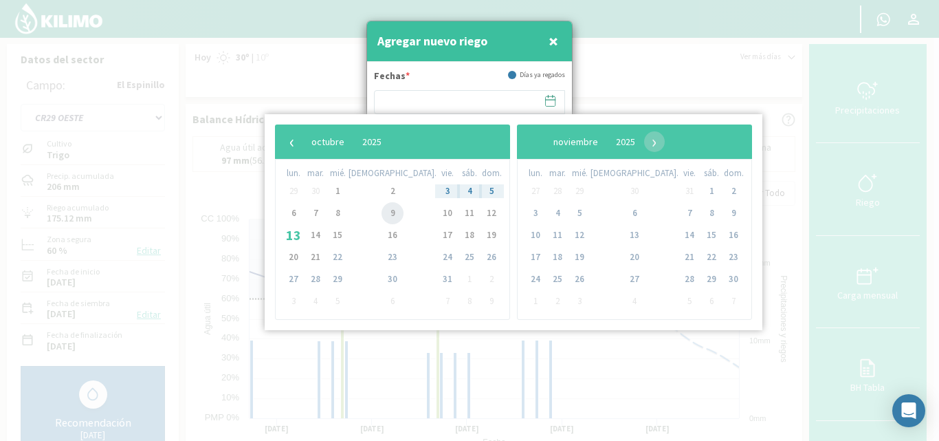
click at [382, 215] on span "9" at bounding box center [393, 213] width 22 height 22
click at [459, 220] on span "11" at bounding box center [470, 213] width 22 height 22
type input "09/10/2025 - 11/10/2025"
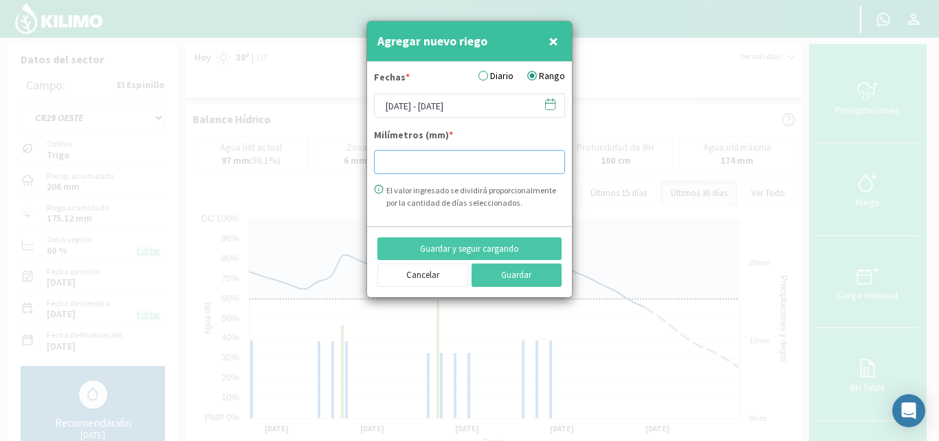
click at [389, 168] on input "number" at bounding box center [469, 162] width 191 height 24
type input "30.19"
click at [507, 271] on button "Guardar" at bounding box center [517, 274] width 91 height 23
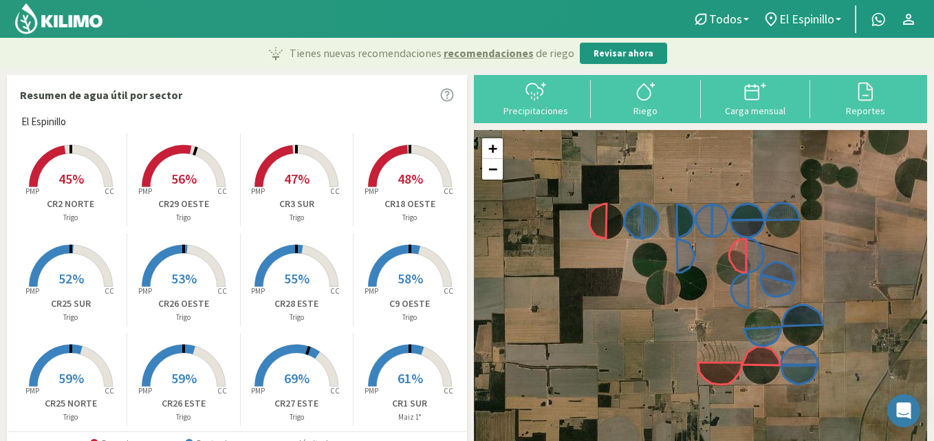
click at [297, 161] on rect at bounding box center [296, 188] width 110 height 110
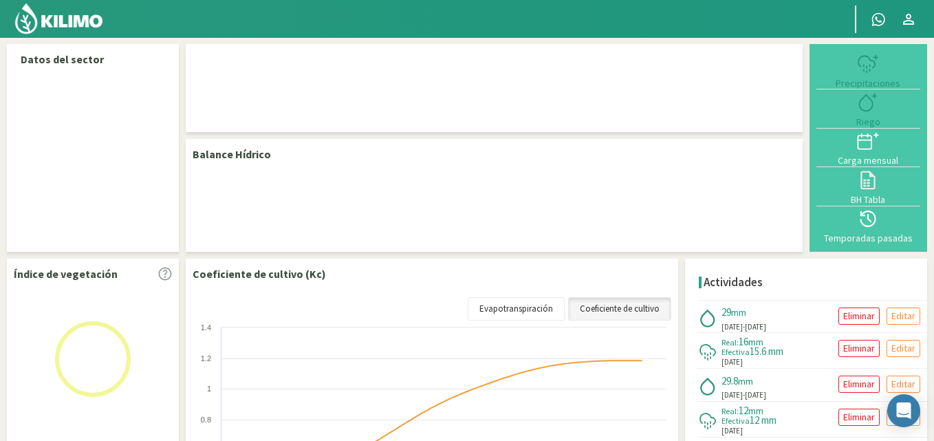
select select "16: Object"
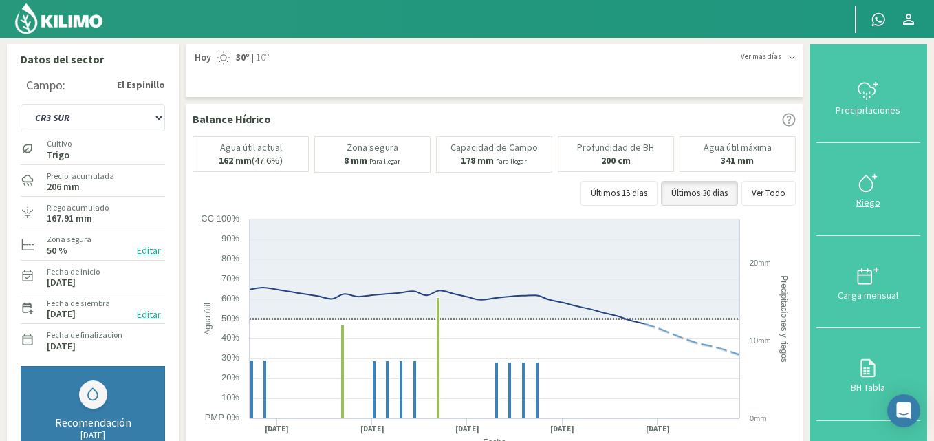
click at [873, 177] on icon at bounding box center [868, 183] width 22 height 22
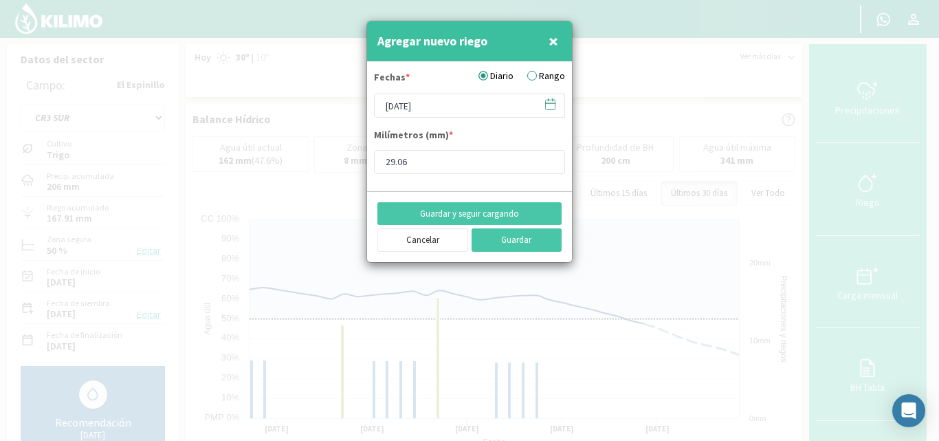
click at [532, 78] on label "Rango" at bounding box center [546, 76] width 38 height 14
click at [0, 0] on input "Rango" at bounding box center [0, 0] width 0 height 0
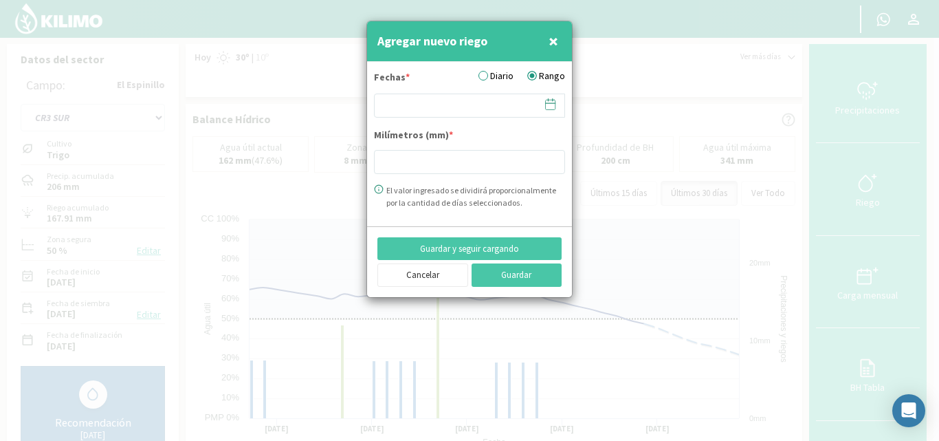
click at [551, 100] on icon at bounding box center [551, 105] width 10 height 10
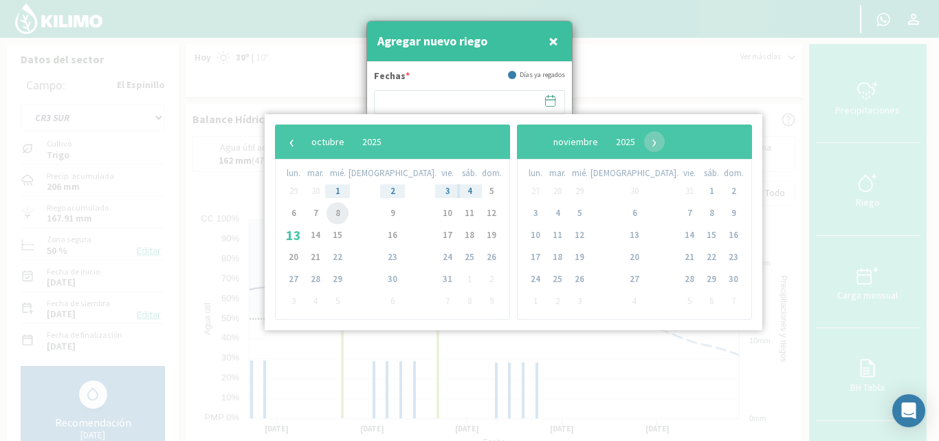
click at [347, 218] on span "8" at bounding box center [338, 213] width 22 height 22
click at [459, 214] on span "11" at bounding box center [470, 213] width 22 height 22
type input "08/10/2025 - 11/10/2025"
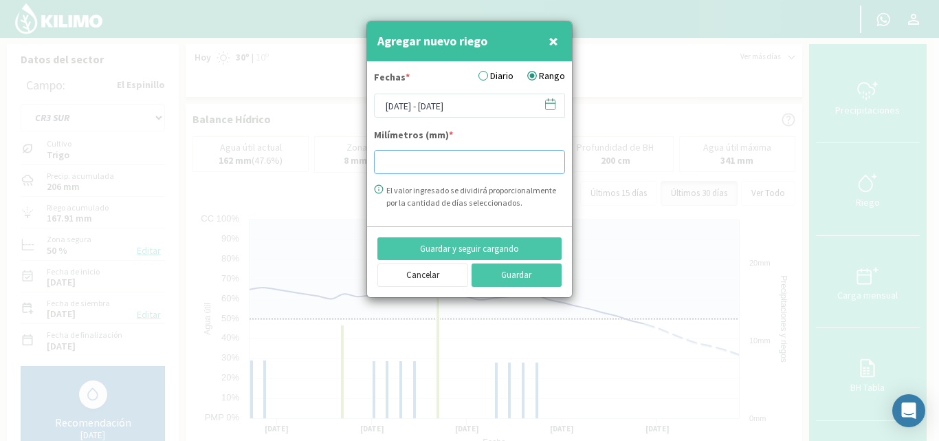
click at [395, 164] on input "number" at bounding box center [469, 162] width 191 height 24
type input "29.25"
click at [496, 269] on button "Guardar" at bounding box center [517, 274] width 91 height 23
